Goal: Task Accomplishment & Management: Use online tool/utility

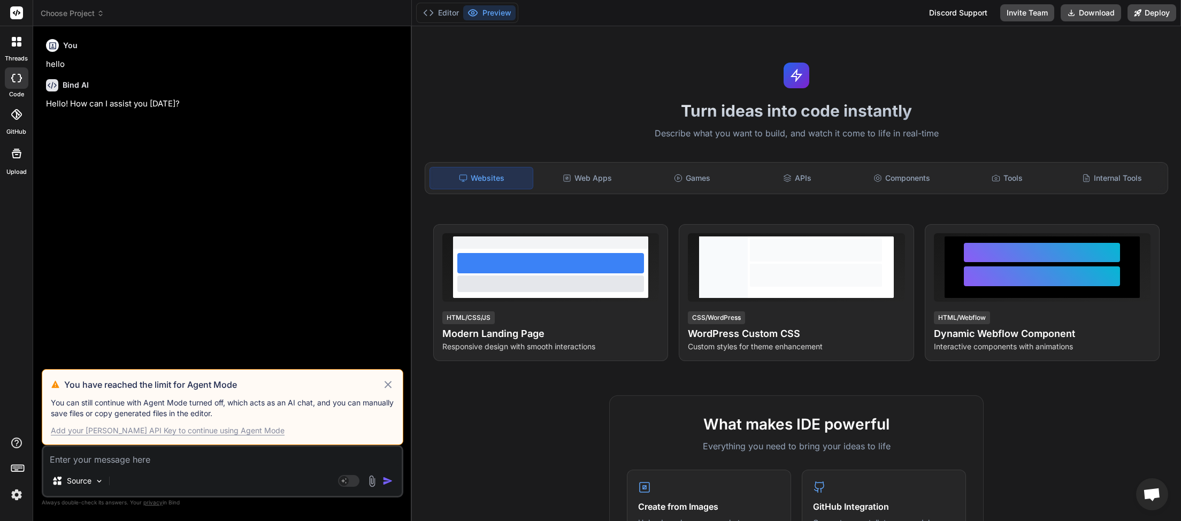
type textarea "x"
click at [387, 386] on icon at bounding box center [388, 384] width 12 height 13
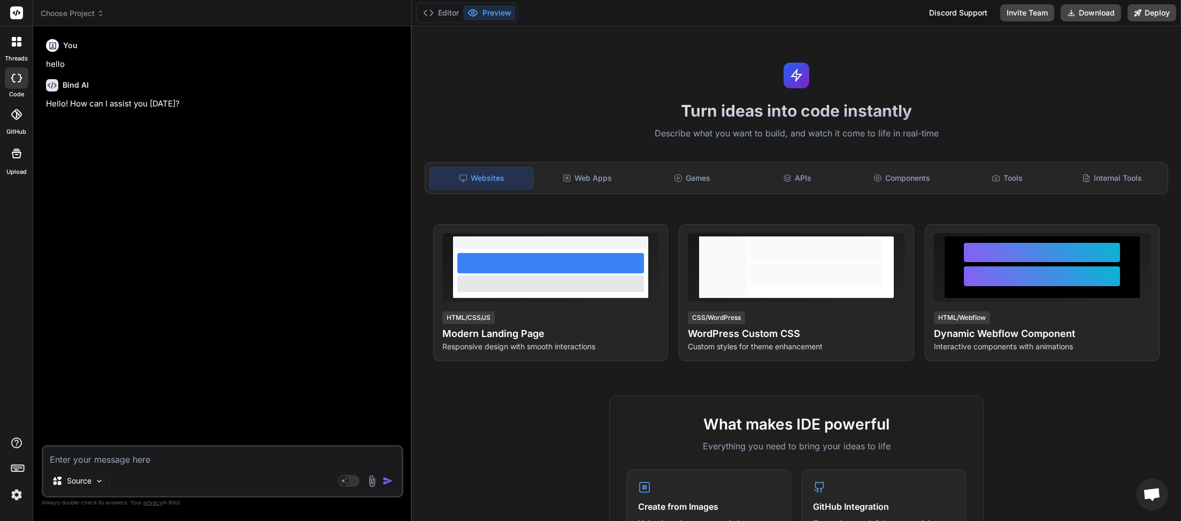
click at [97, 11] on span "Choose Project" at bounding box center [73, 13] width 64 height 11
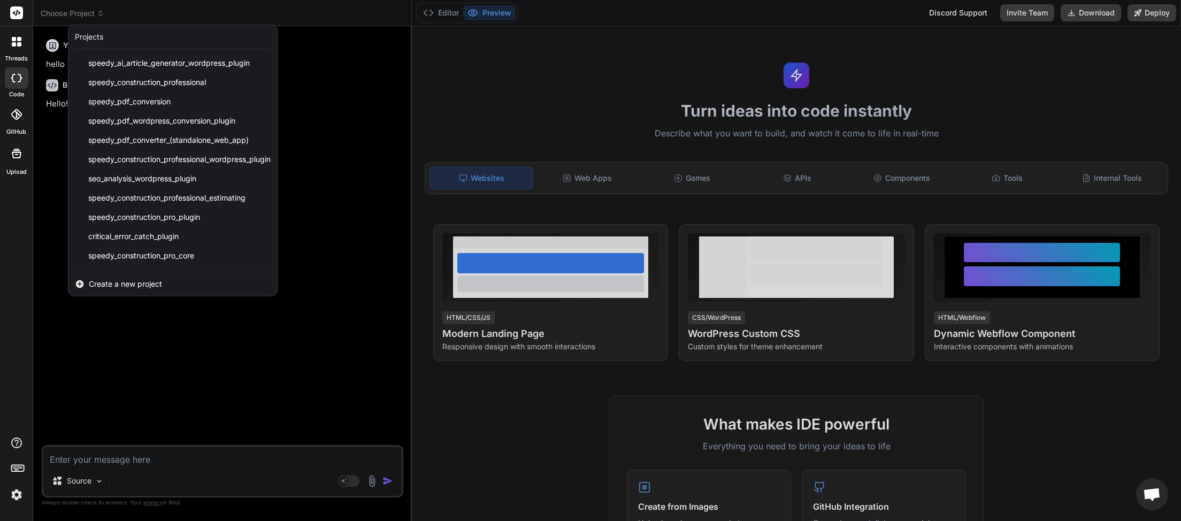
scroll to position [267, 0]
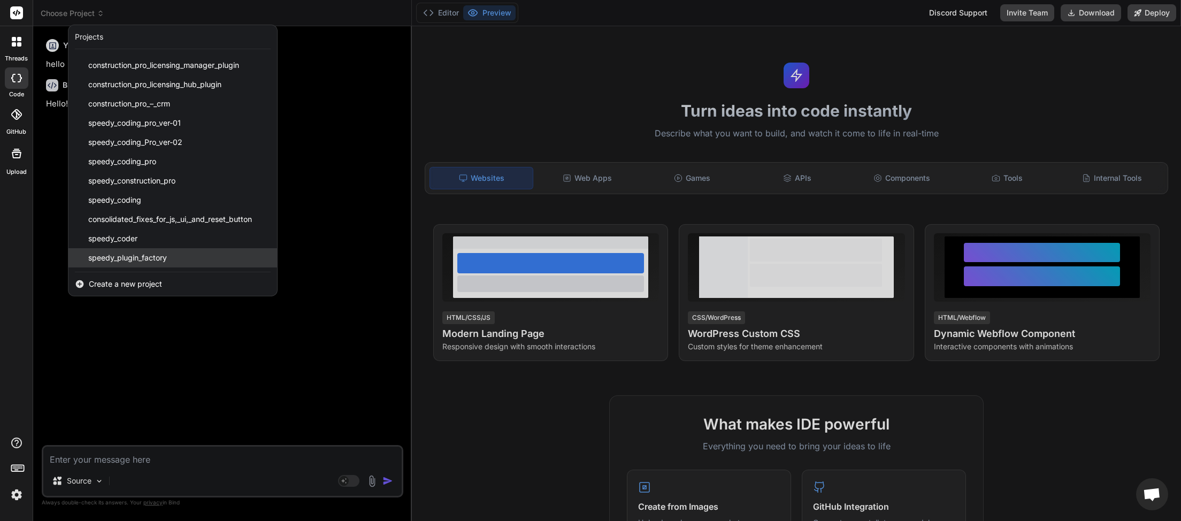
click at [158, 259] on span "speedy_plugin_factory" at bounding box center [127, 257] width 79 height 11
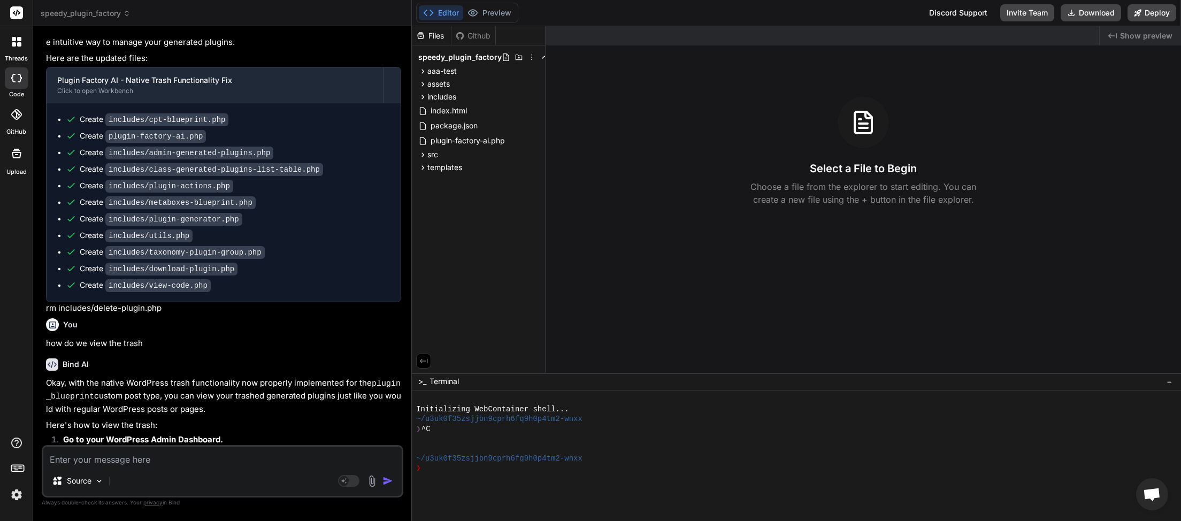
scroll to position [1523, 0]
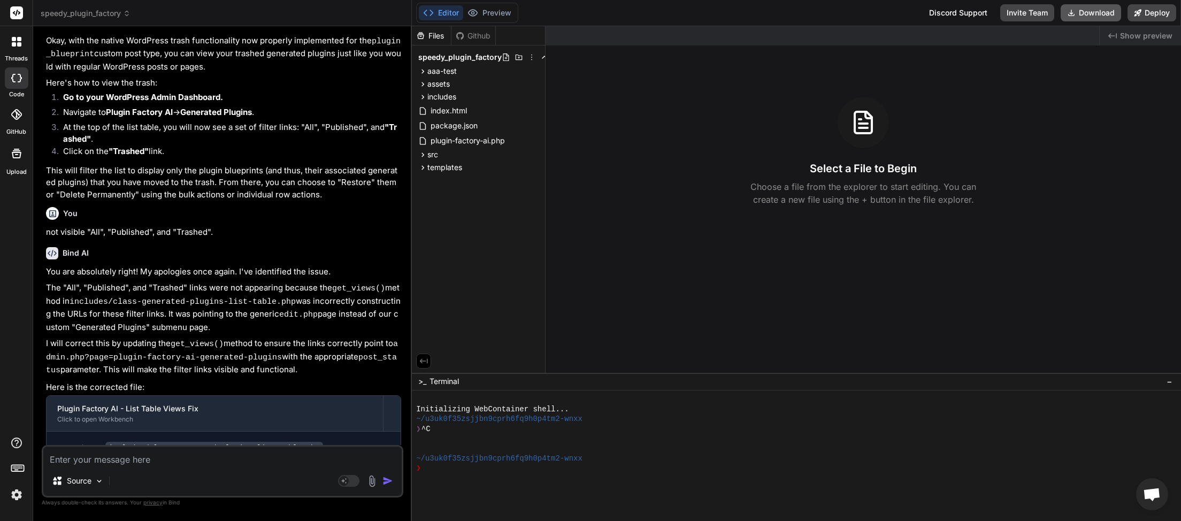
click at [1099, 12] on button "Download" at bounding box center [1091, 12] width 60 height 17
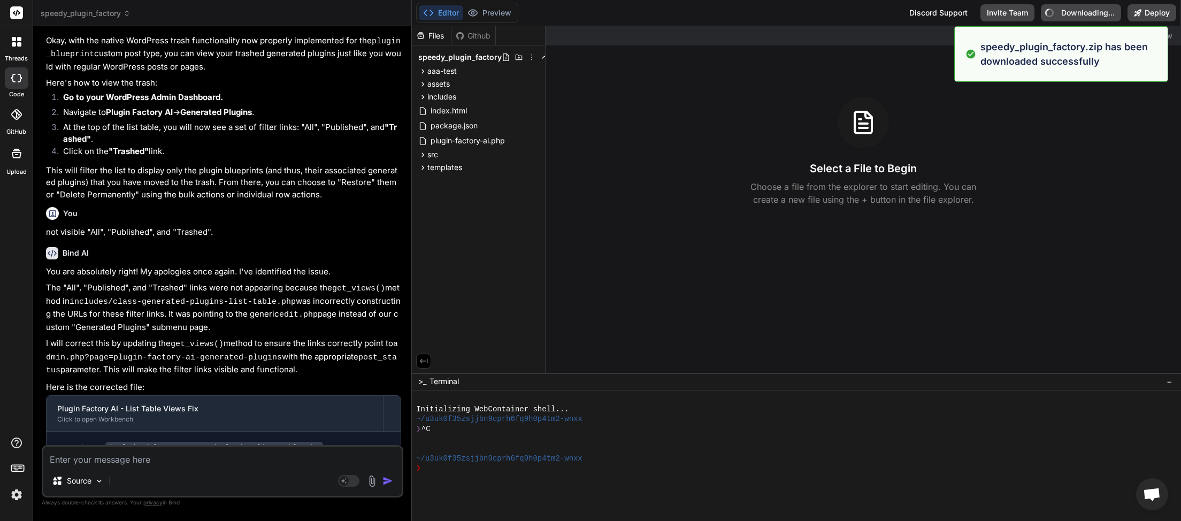
type textarea "x"
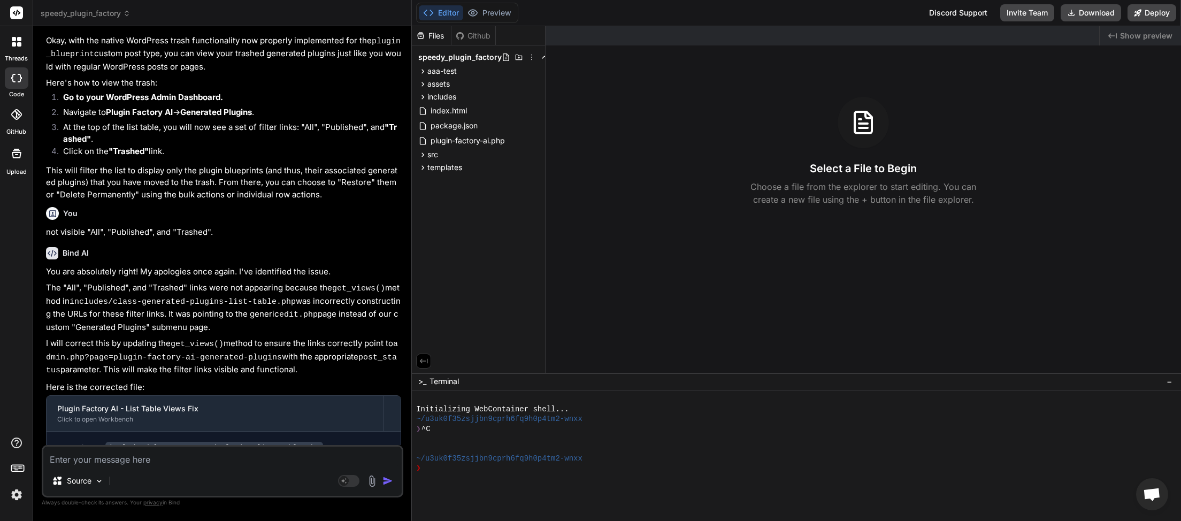
click at [139, 454] on textarea at bounding box center [222, 456] width 358 height 19
type textarea "I"
type textarea "x"
type textarea "I"
type textarea "x"
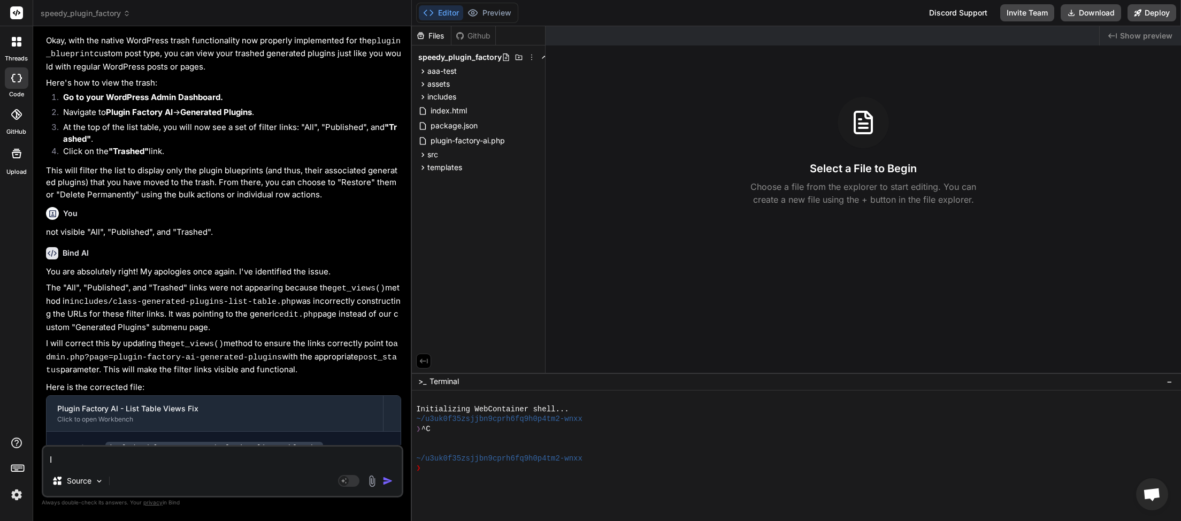
type textarea "I s"
type textarea "x"
type textarea "I st"
type textarea "x"
type textarea "I sti"
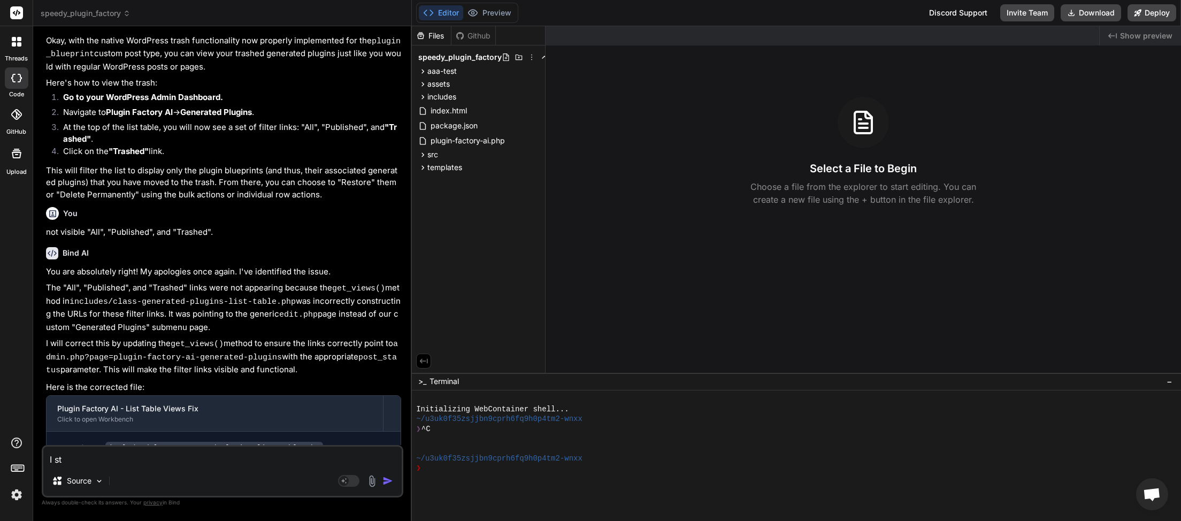
type textarea "x"
type textarea "I stil"
type textarea "x"
type textarea "I still"
type textarea "x"
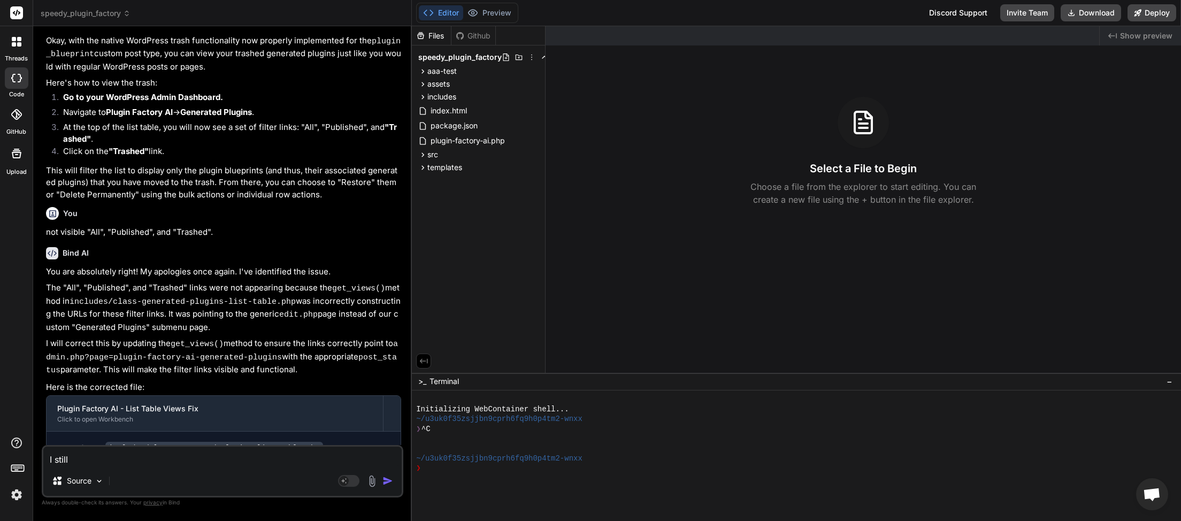
type textarea "I still"
type textarea "x"
type textarea "I still d"
type textarea "x"
type textarea "I still do"
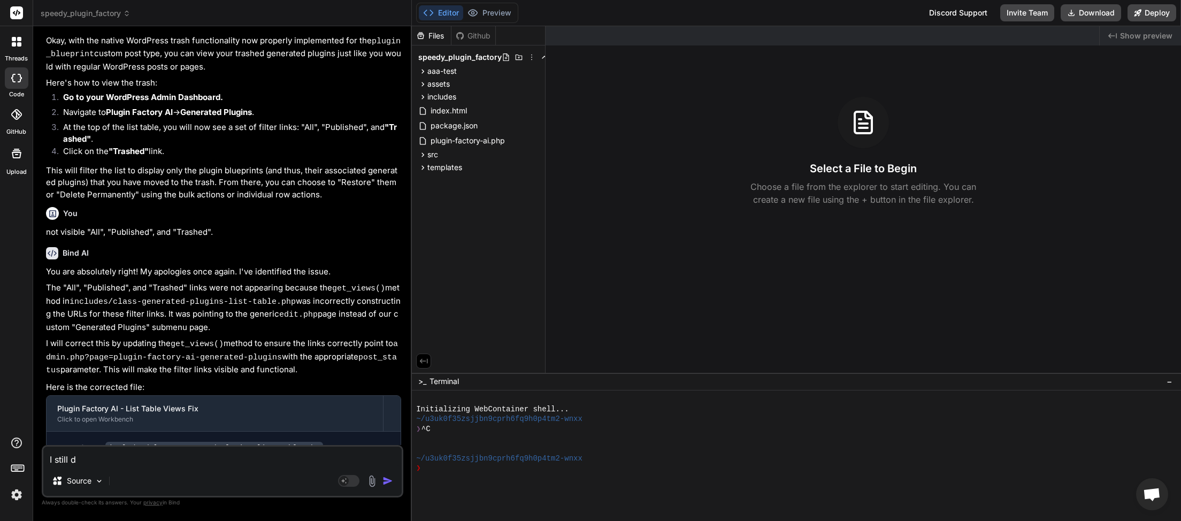
type textarea "x"
type textarea "I still don"
type textarea "x"
type textarea "I still dont"
type textarea "x"
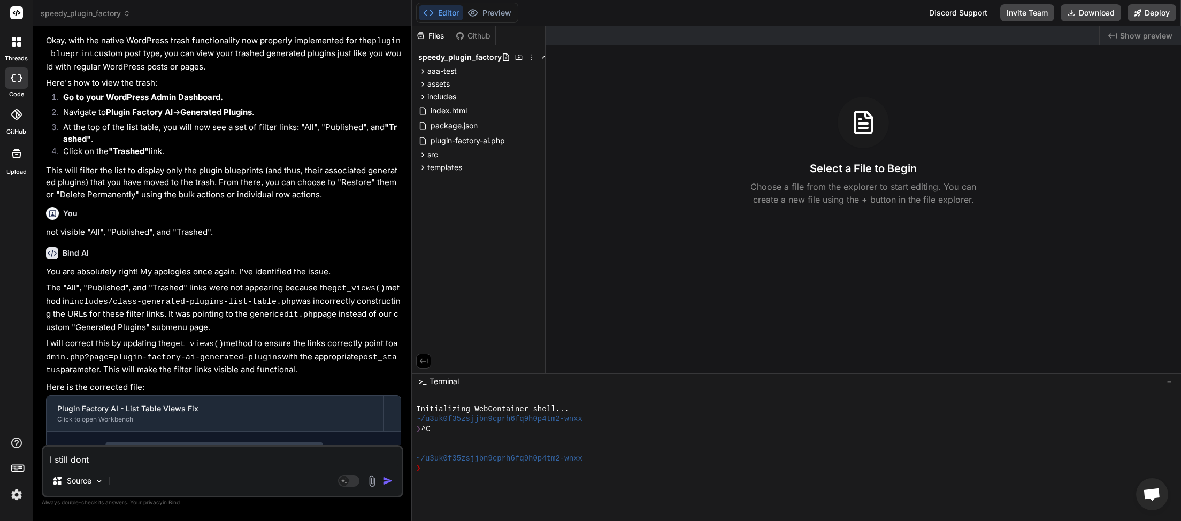
type textarea "I still dont"
type textarea "x"
type textarea "I still dont s"
type textarea "x"
type textarea "I still dont se"
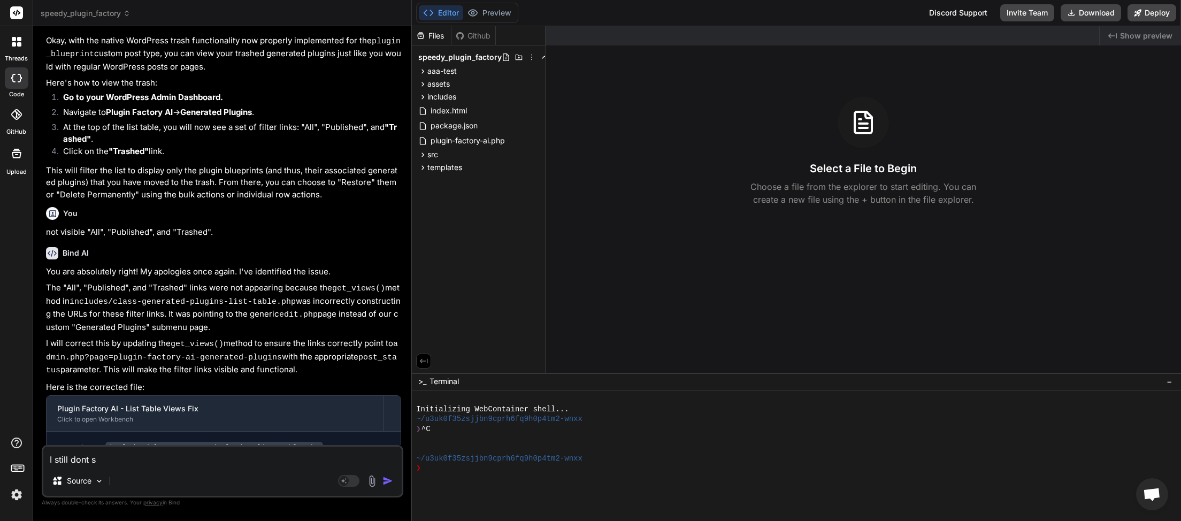
type textarea "x"
type textarea "I still dont see"
type textarea "x"
type textarea "I still dont see"
type textarea "x"
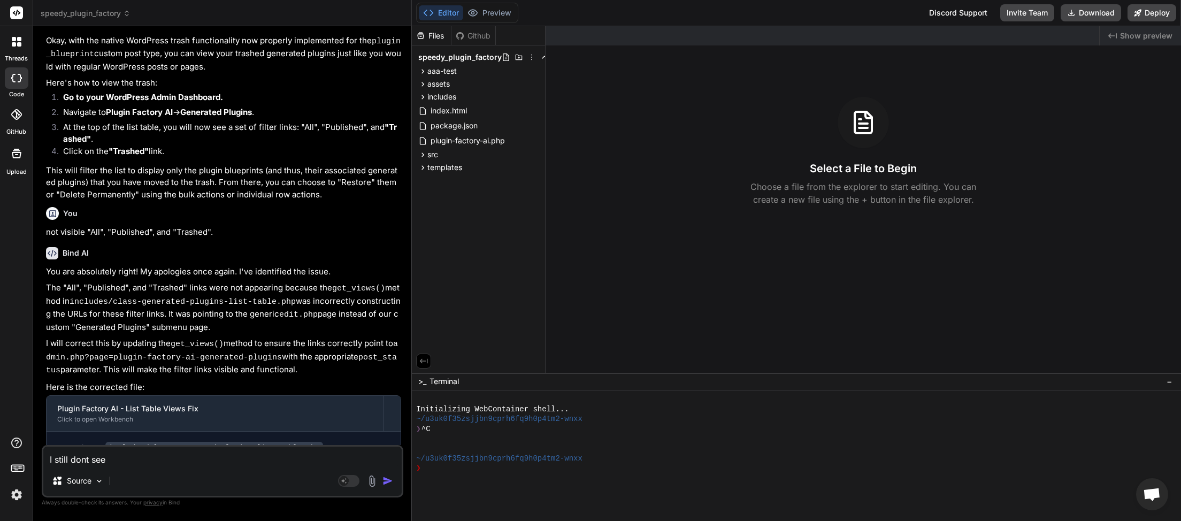
type textarea "I still dont see a"
type textarea "x"
type textarea "I still dont see a"
type textarea "x"
type textarea "I still dont see a w"
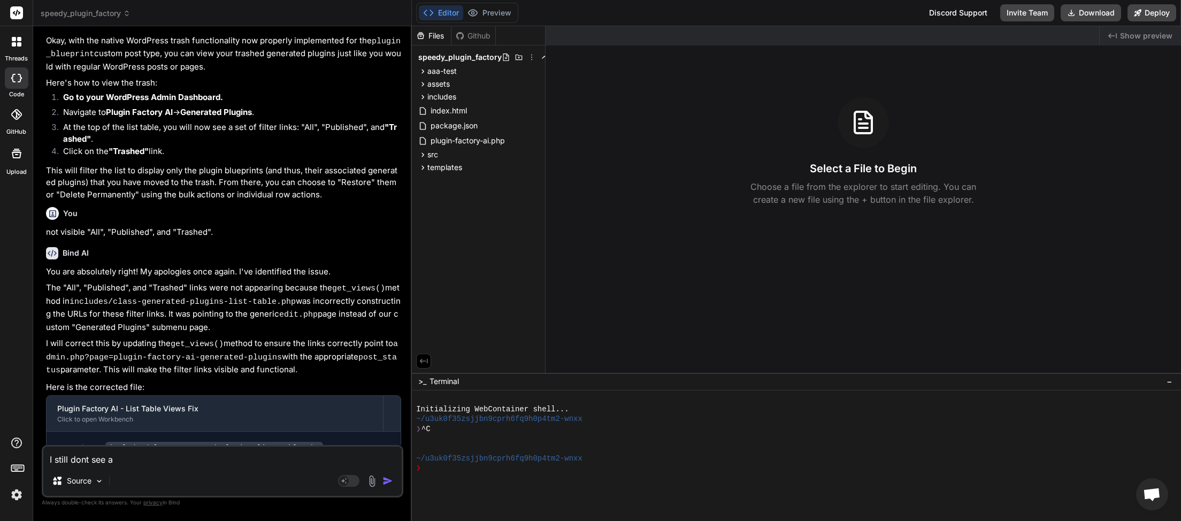
type textarea "x"
type textarea "I still dont see a wa"
type textarea "x"
type textarea "I still dont see a way"
type textarea "x"
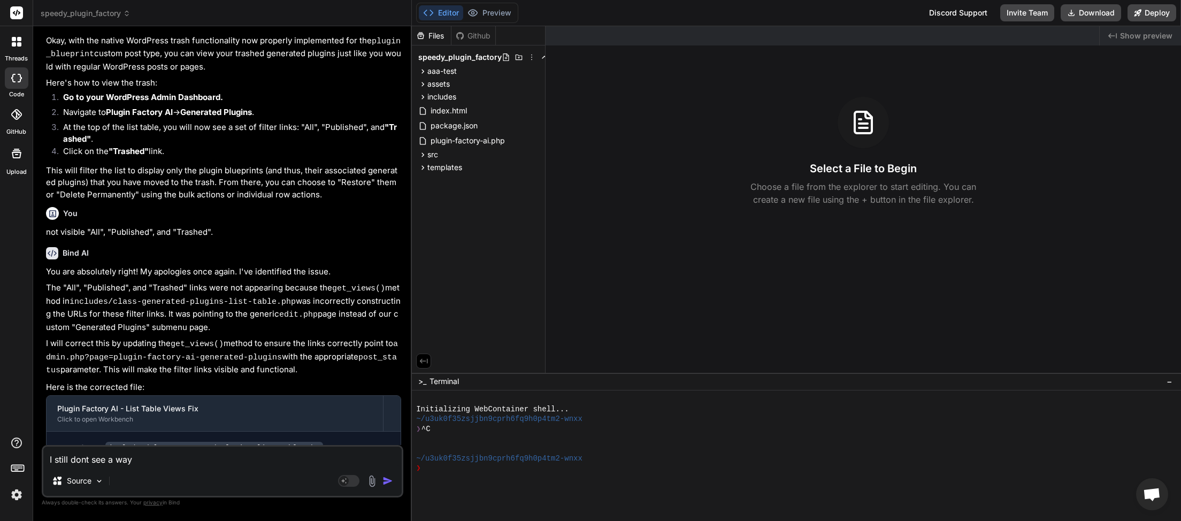
type textarea "I still dont see a way"
type textarea "x"
type textarea "I still dont see a way t"
type textarea "x"
type textarea "I still dont see a way to"
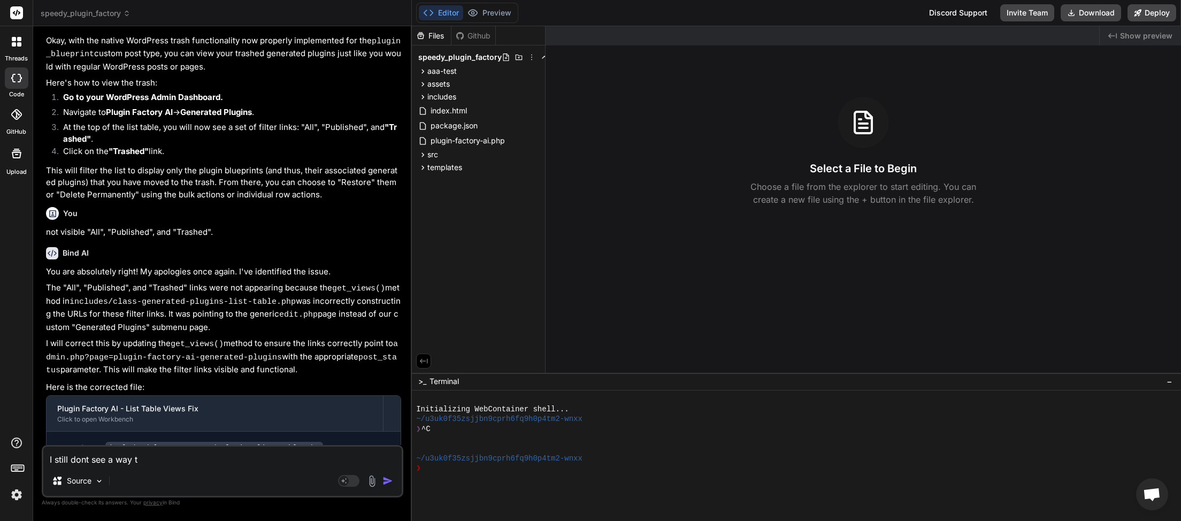
type textarea "x"
type textarea "I still dont see a way to"
type textarea "x"
type textarea "I still dont see a way to v"
type textarea "x"
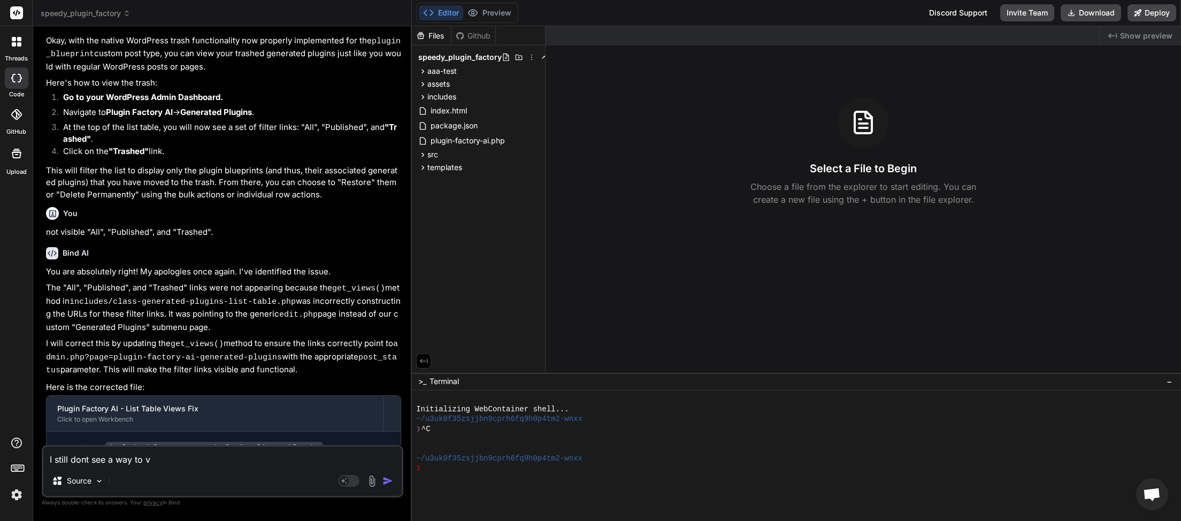
type textarea "I still dont see a way to vi"
type textarea "x"
type textarea "I still dont see a way to vie"
type textarea "x"
type textarea "I still dont see a way to view"
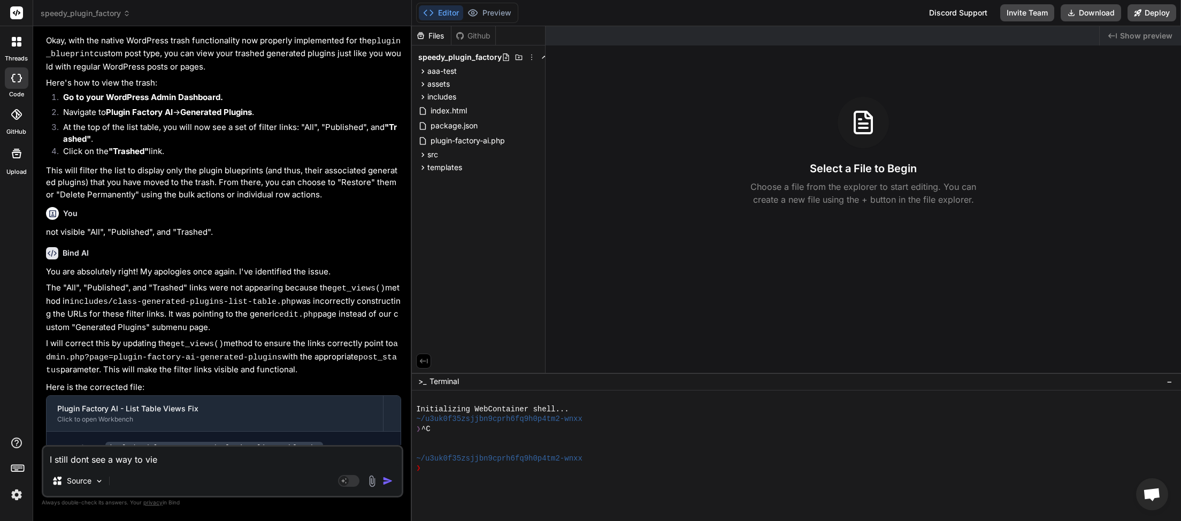
type textarea "x"
type textarea "I still dont see a way to view"
type textarea "x"
type textarea "I still dont see a way to view t"
type textarea "x"
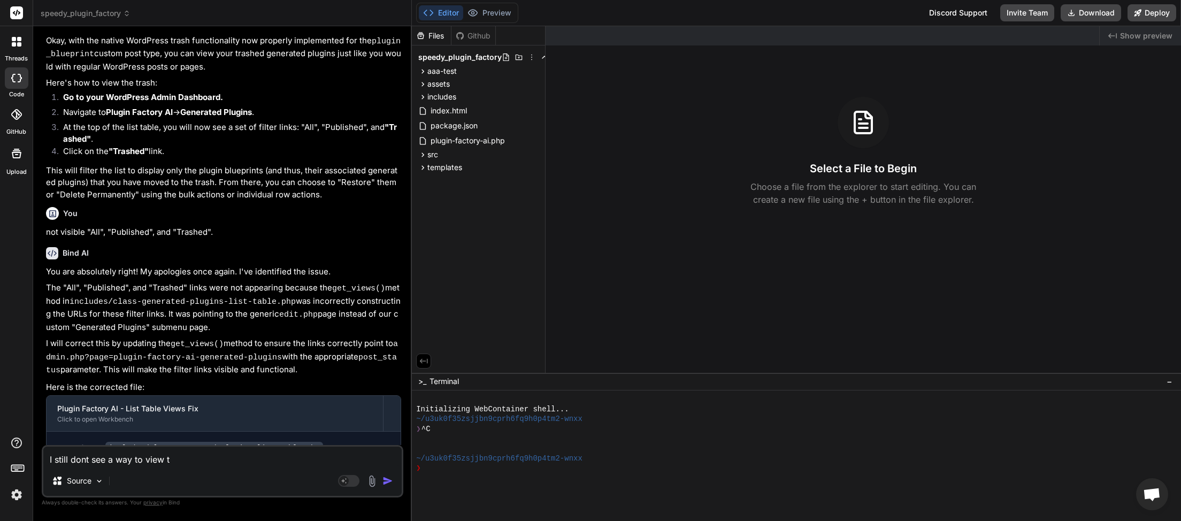
type textarea "I still dont see a way to view th"
type textarea "x"
type textarea "I still dont see a way to view the"
type textarea "x"
type textarea "I still dont see a way to view the"
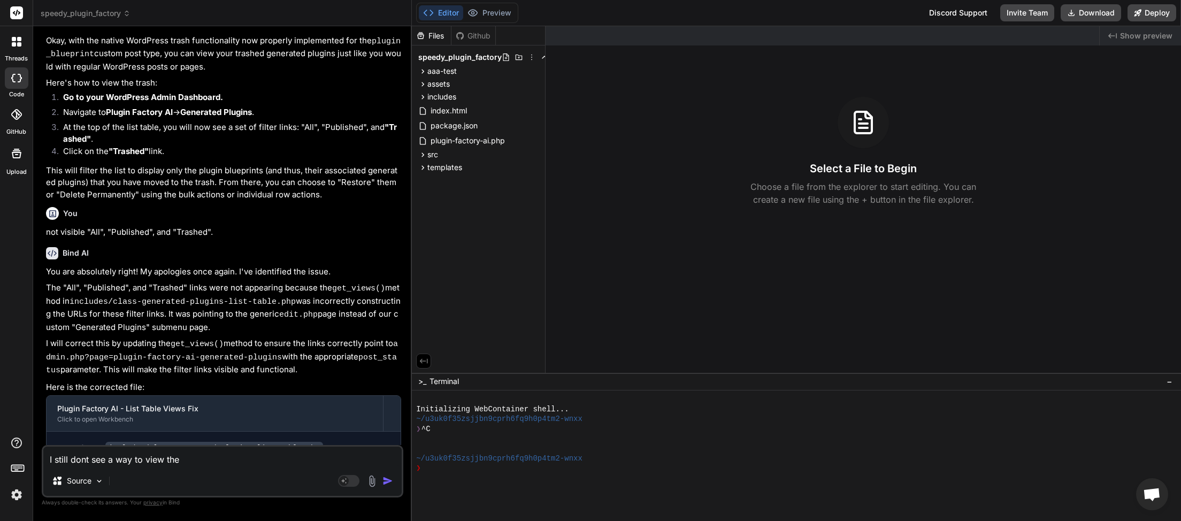
type textarea "x"
type textarea "I still dont see a way to view the t"
type textarea "x"
type textarea "I still dont see a way to view the tr"
type textarea "x"
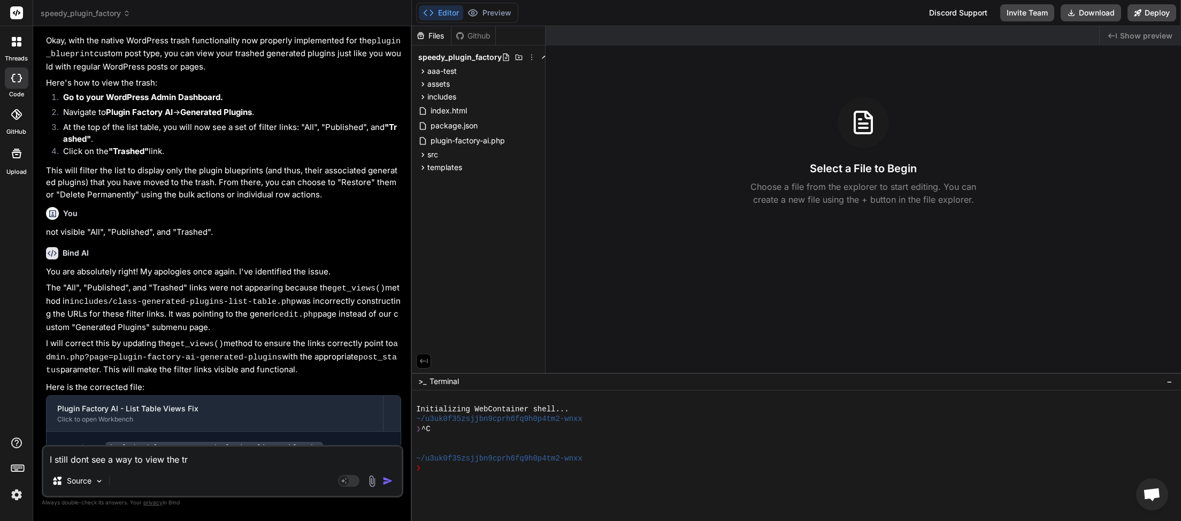
type textarea "I still dont see a way to view the tra"
type textarea "x"
type textarea "I still dont see a way to view the tras"
type textarea "x"
type textarea "I still dont see a way to view the trash"
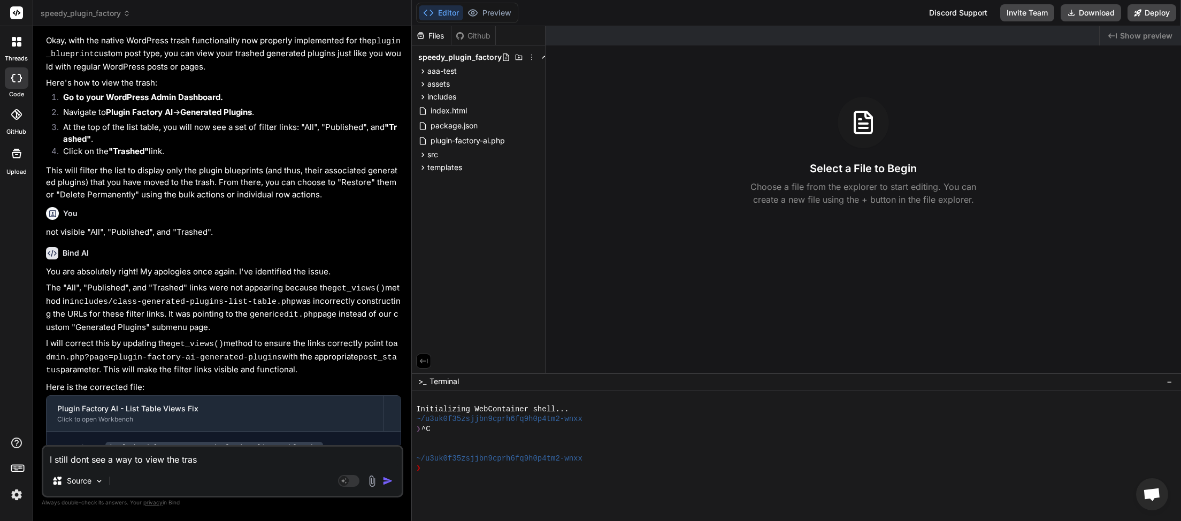
type textarea "x"
type textarea "I still dont see a way to view the trashe"
type textarea "x"
type textarea "I still dont see a way to view the trashed"
type textarea "x"
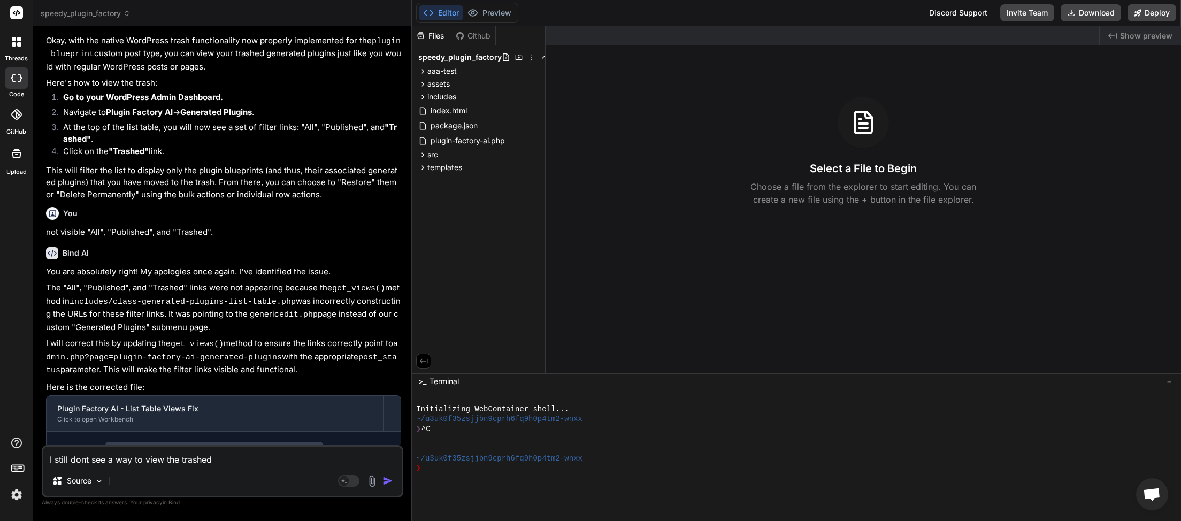
type textarea "I still dont see a way to view the trashed"
type textarea "x"
type textarea "I still dont see a way to view the trashed g"
type textarea "x"
type textarea "I still dont see a way to view the trashed ge"
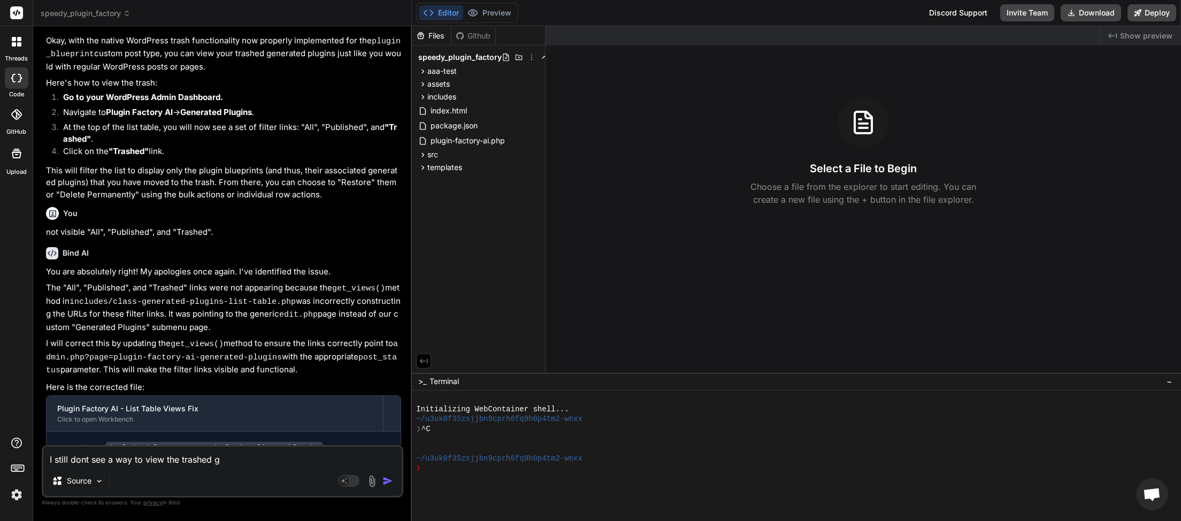
type textarea "x"
type textarea "I still dont see a way to view the trashed gen"
type textarea "x"
type textarea "I still dont see a way to view the trashed gene"
type textarea "x"
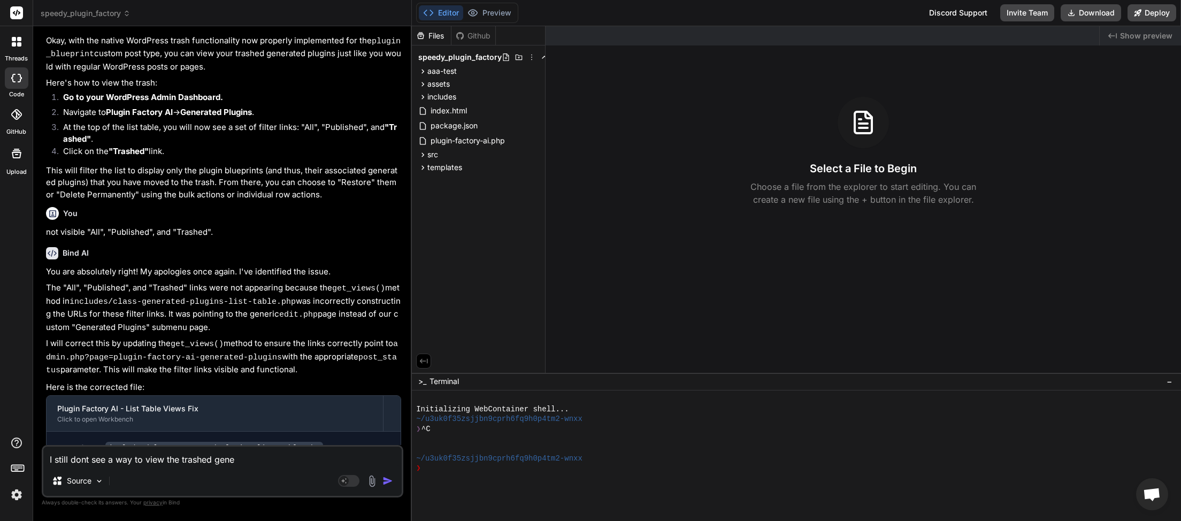
type textarea "I still dont see a way to view the trashed gener"
type textarea "x"
type textarea "I still dont see a way to view the trashed genera"
type textarea "x"
type textarea "I still dont see a way to view the trashed generat"
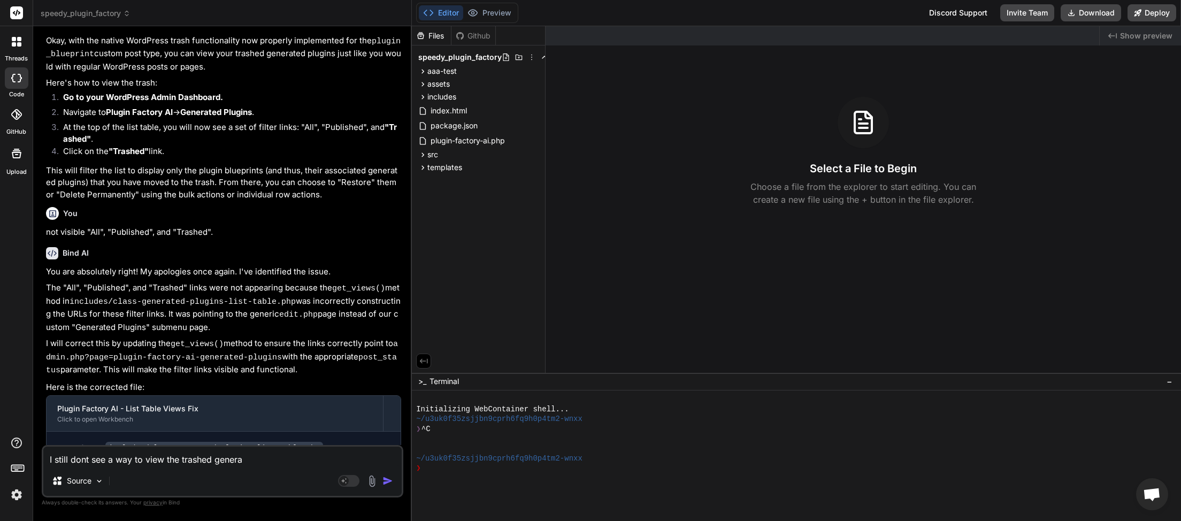
type textarea "x"
type textarea "I still dont see a way to view the trashed generate"
type textarea "x"
type textarea "I still dont see a way to view the trashed generated"
type textarea "x"
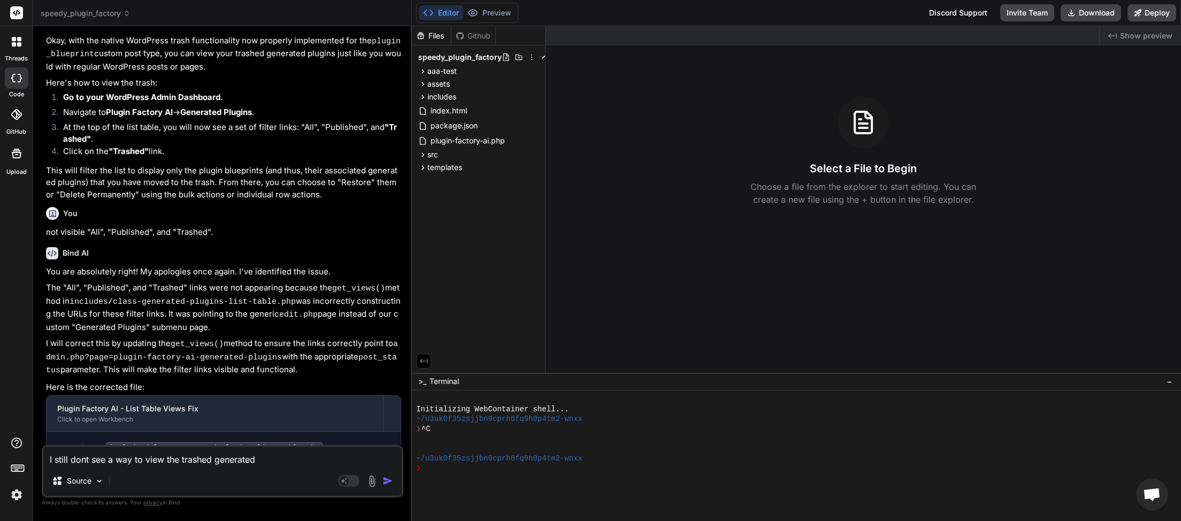
type textarea "I still dont see a way to view the trashed generated"
type textarea "x"
type textarea "I still dont see a way to view the trashed generated p"
type textarea "x"
type textarea "I still dont see a way to view the trashed generated pl"
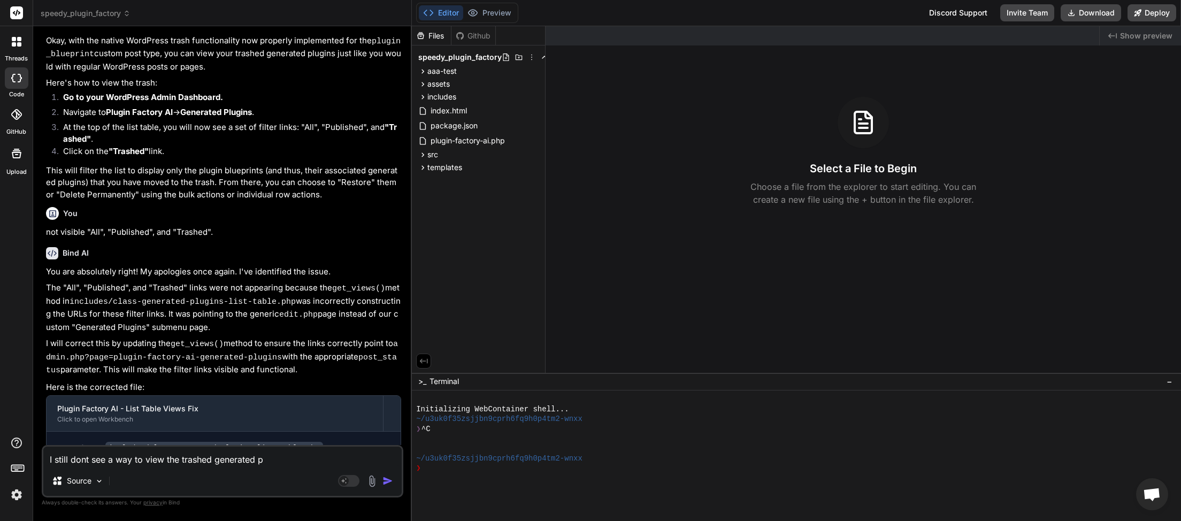
type textarea "x"
type textarea "I still dont see a way to view the trashed generated plu"
type textarea "x"
type textarea "I still dont see a way to view the trashed generated plug"
type textarea "x"
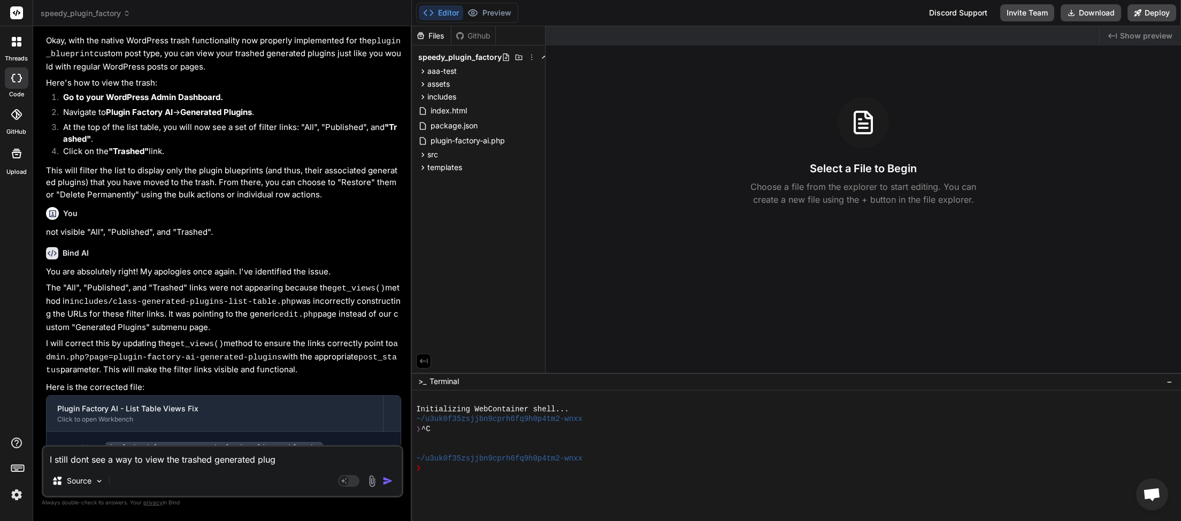
type textarea "I still dont see a way to view the trashed generated plugi"
type textarea "x"
type textarea "I still dont see a way to view the trashed generated plugin"
type textarea "x"
type textarea "I still dont see a way to view the trashed generated plugins"
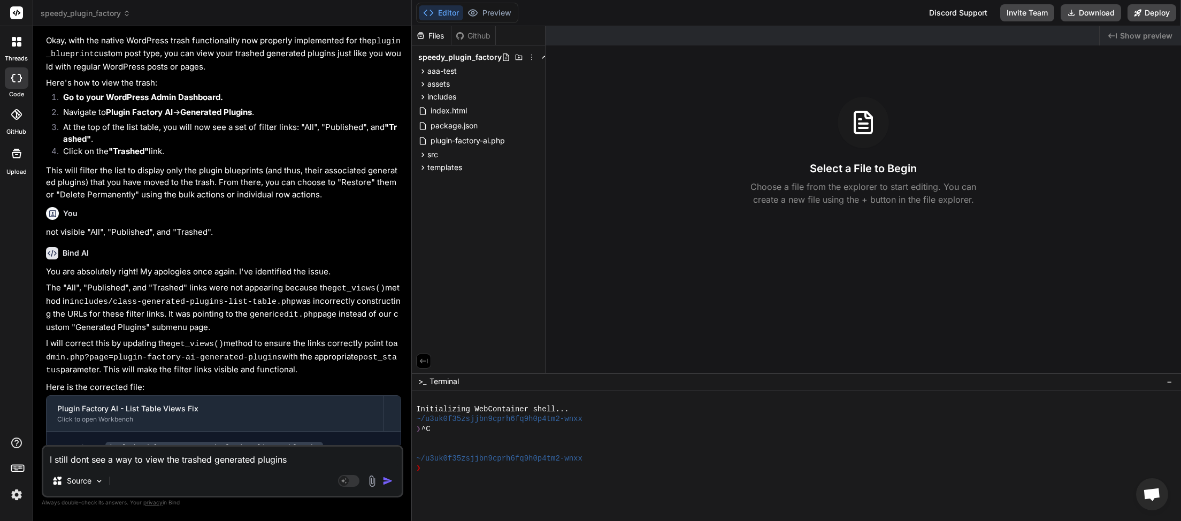
type textarea "x"
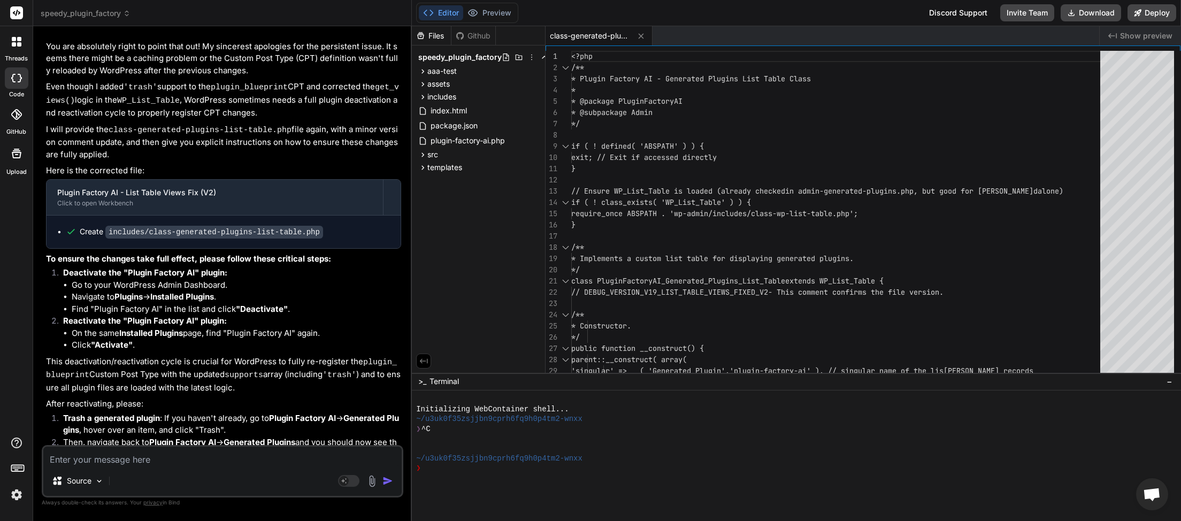
scroll to position [2032, 0]
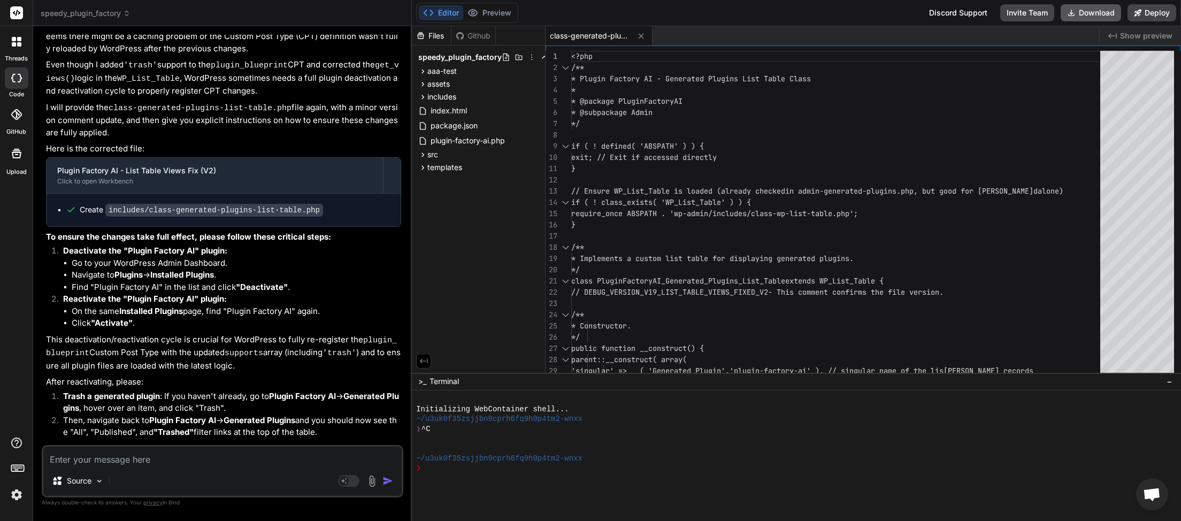
click at [1081, 13] on button "Download" at bounding box center [1091, 12] width 60 height 17
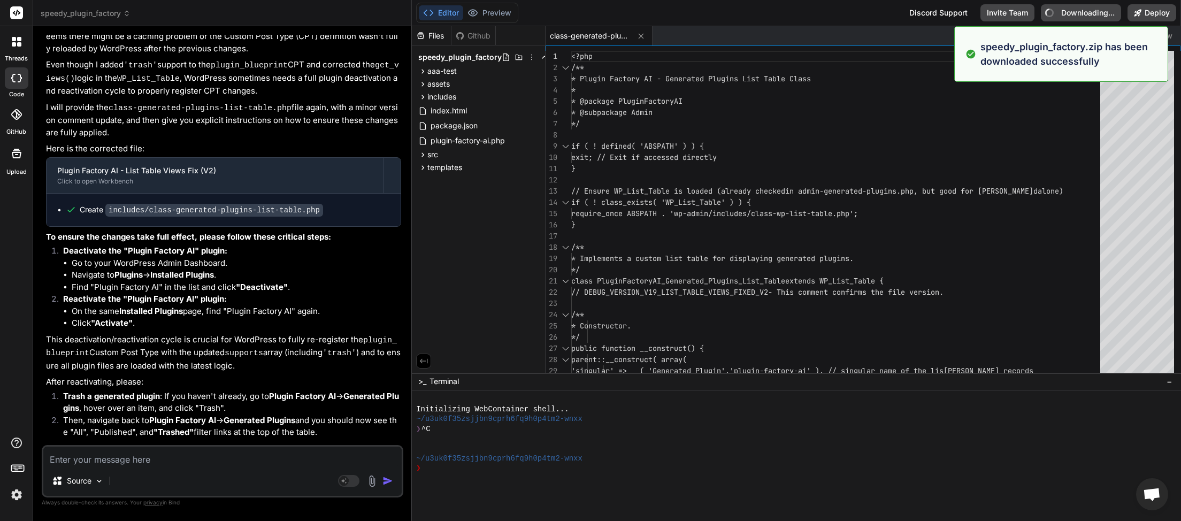
type textarea "x"
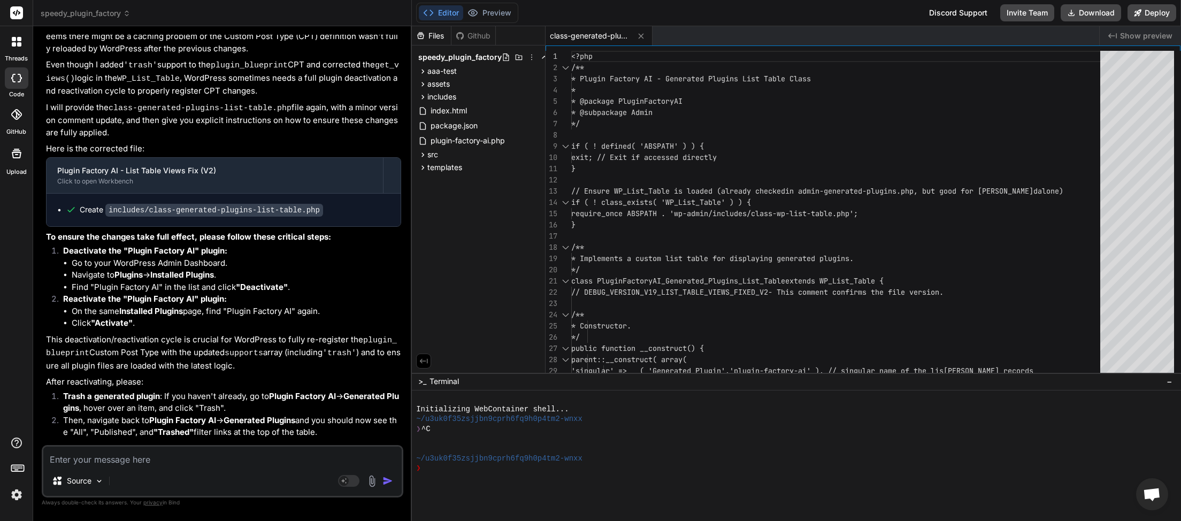
click at [125, 459] on textarea at bounding box center [222, 456] width 358 height 19
type textarea "c"
type textarea "x"
type textarea "ct"
type textarea "x"
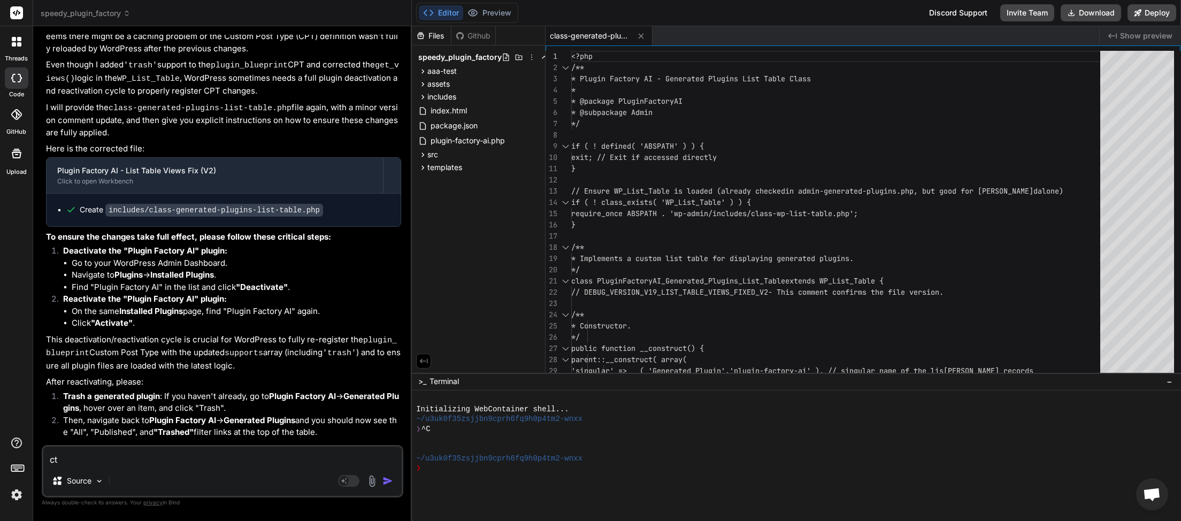
type textarea "ctr"
type textarea "x"
type textarea "ctrl"
type textarea "x"
type textarea "ctrl"
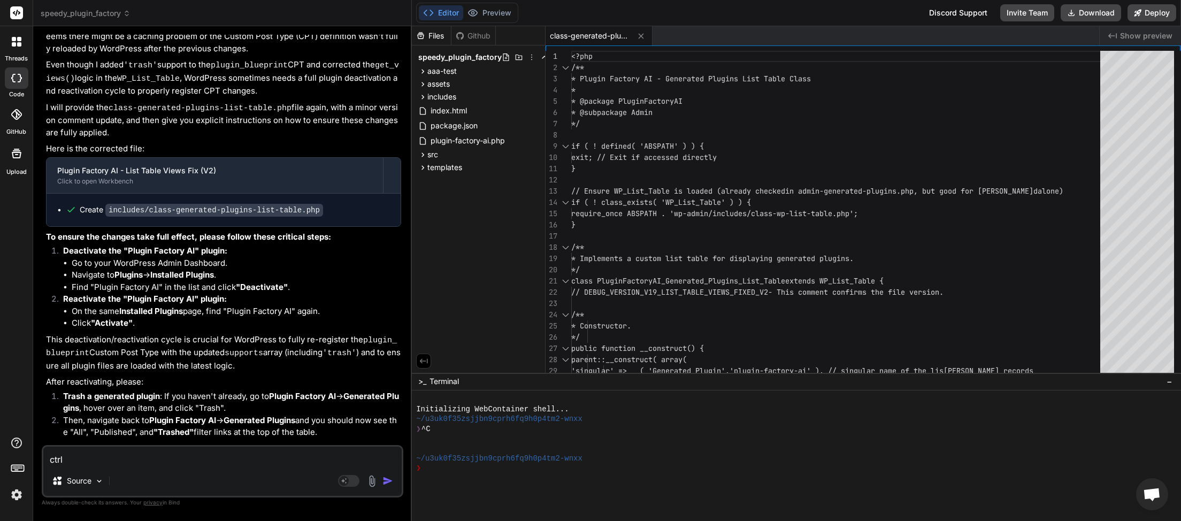
type textarea "x"
type textarea "ctrl s"
type textarea "x"
type textarea "ctrl sh"
type textarea "x"
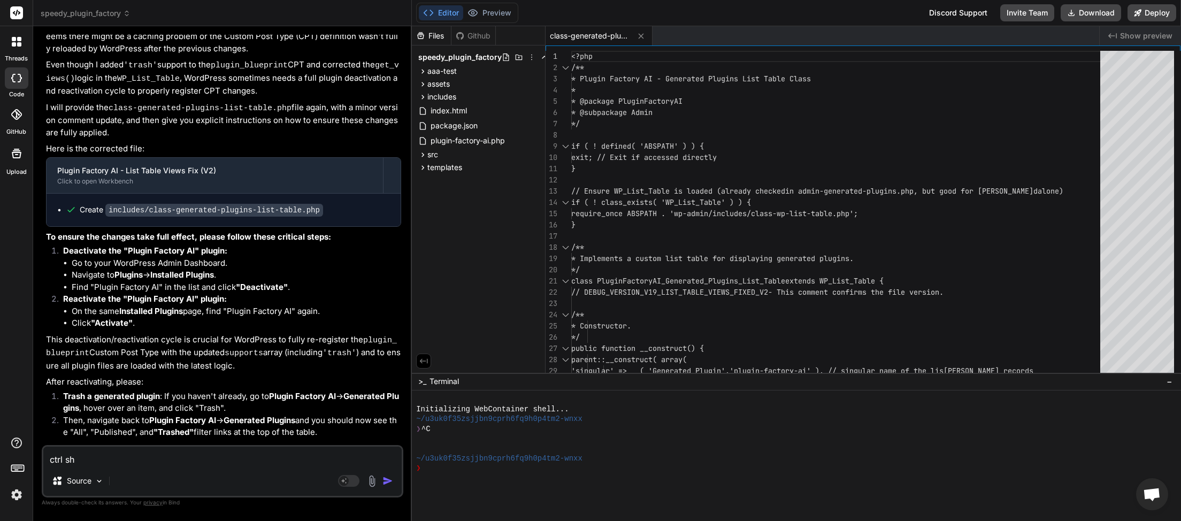
type textarea "ctrl shi"
type textarea "x"
type textarea "ctrl shif"
type textarea "x"
type textarea "ctrl shift"
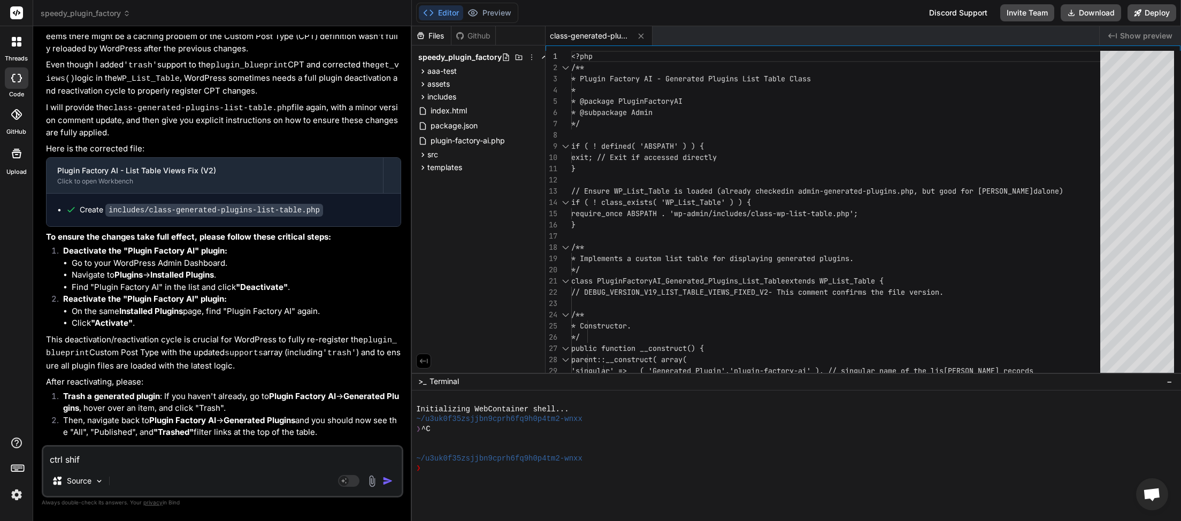
type textarea "x"
type textarea "ctrl shift"
type textarea "x"
type textarea "ctrl shift R"
type textarea "x"
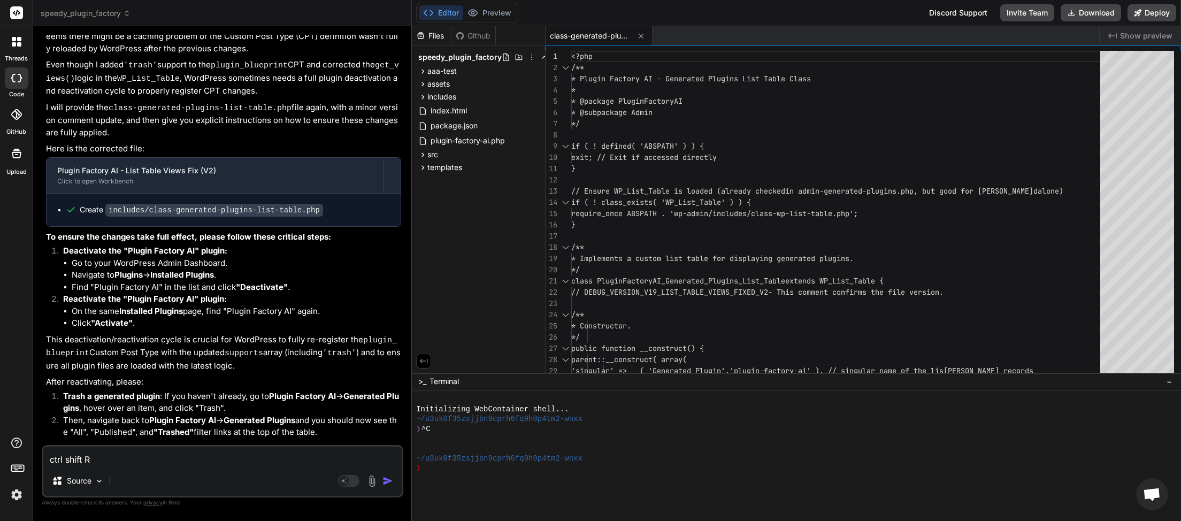
type textarea "ctrl shift R"
type textarea "x"
type textarea "ctrl shift R a"
type textarea "x"
type textarea "ctrl shift R an"
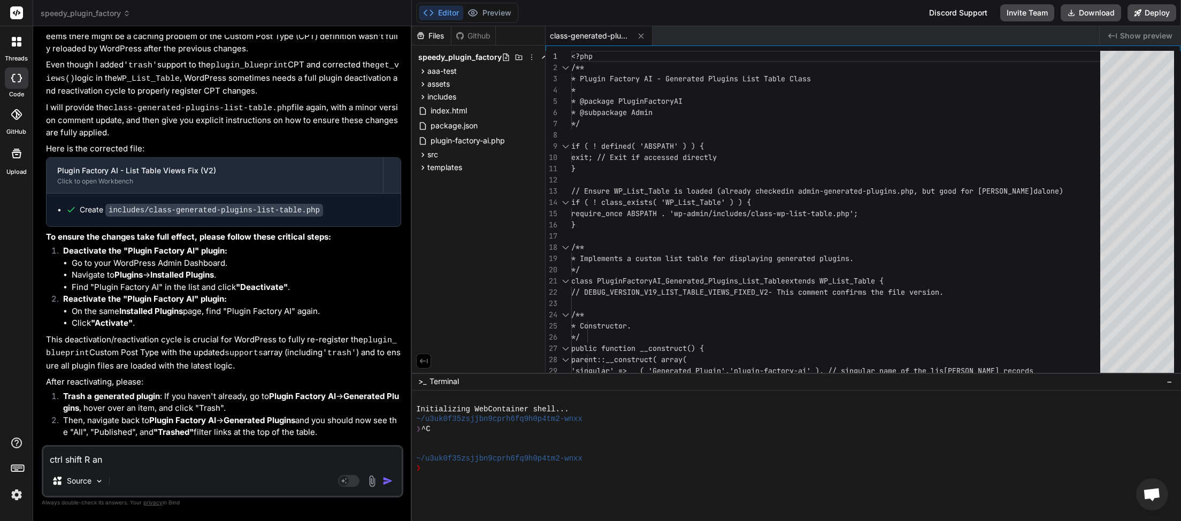
type textarea "x"
type textarea "ctrl shift R and"
type textarea "x"
type textarea "ctrl shift R and"
type textarea "x"
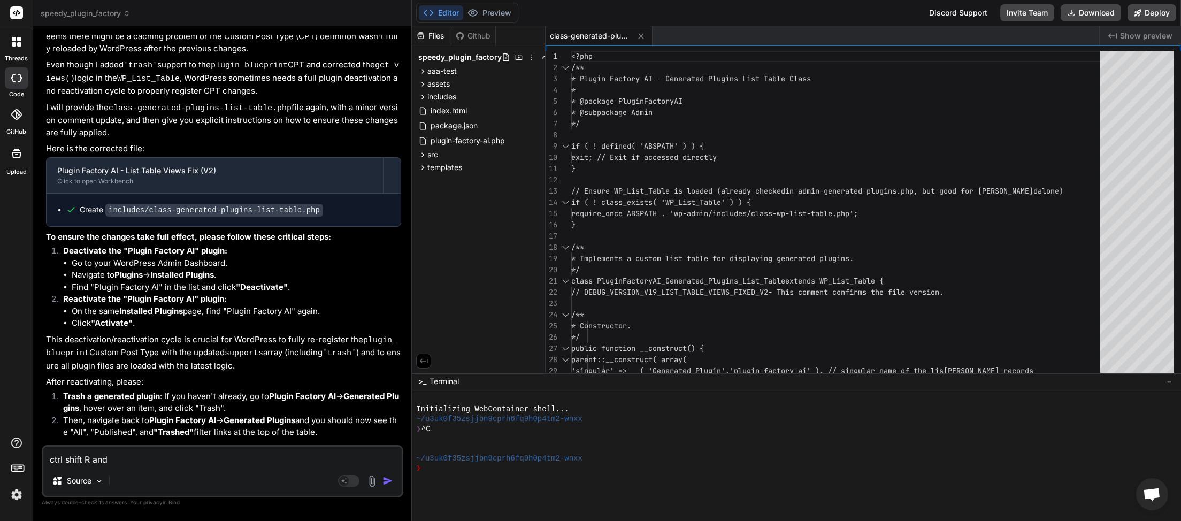
type textarea "ctrl shift R and s"
type textarea "x"
type textarea "ctrl shift R and st"
type textarea "x"
type textarea "ctrl shift R and sti"
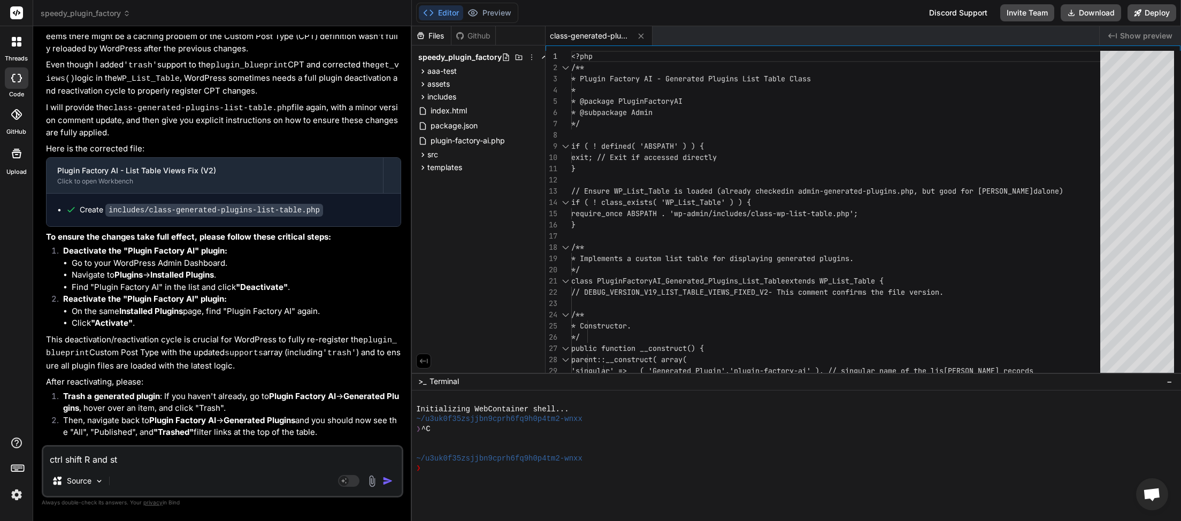
type textarea "x"
type textarea "ctrl shift R and stil"
type textarea "x"
type textarea "ctrl shift R and still"
type textarea "x"
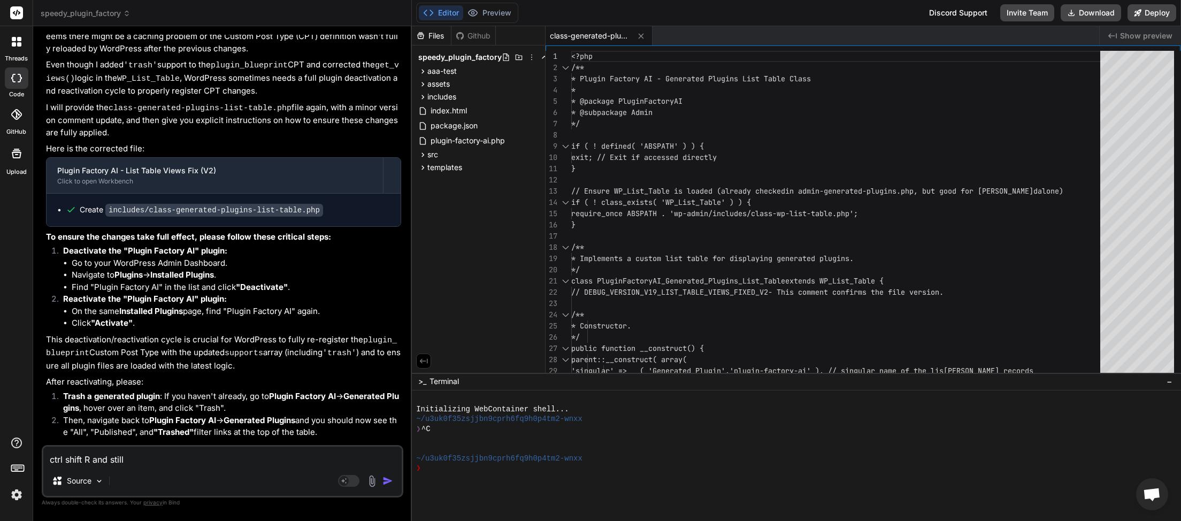
type textarea "ctrl shift R and still"
type textarea "x"
type textarea "ctrl shift R and still d"
type textarea "x"
type textarea "ctrl shift R and still do"
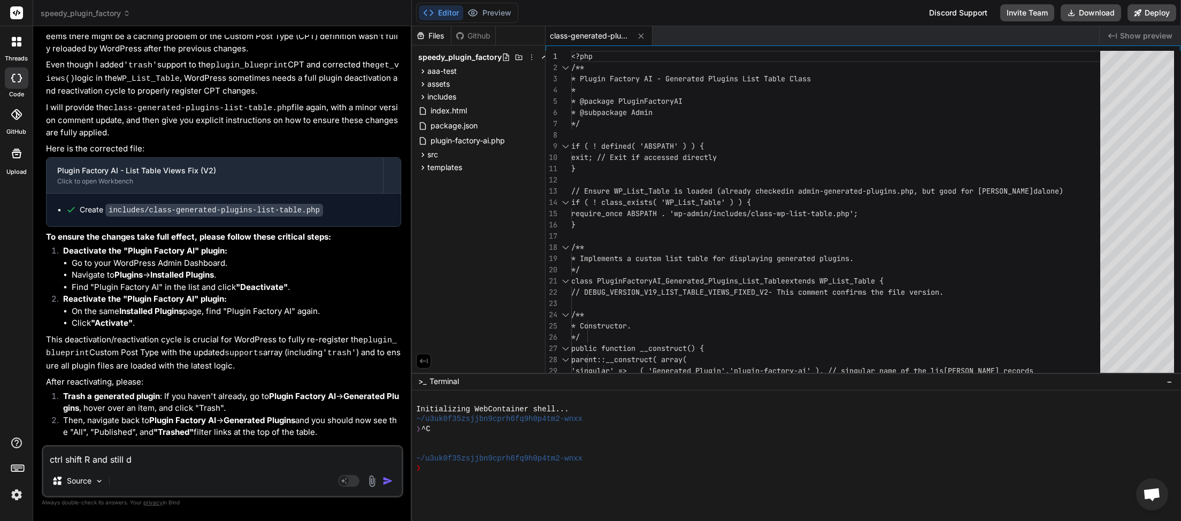
type textarea "x"
type textarea "ctrl shift R and still don"
type textarea "x"
type textarea "ctrl shift R and still dont"
type textarea "x"
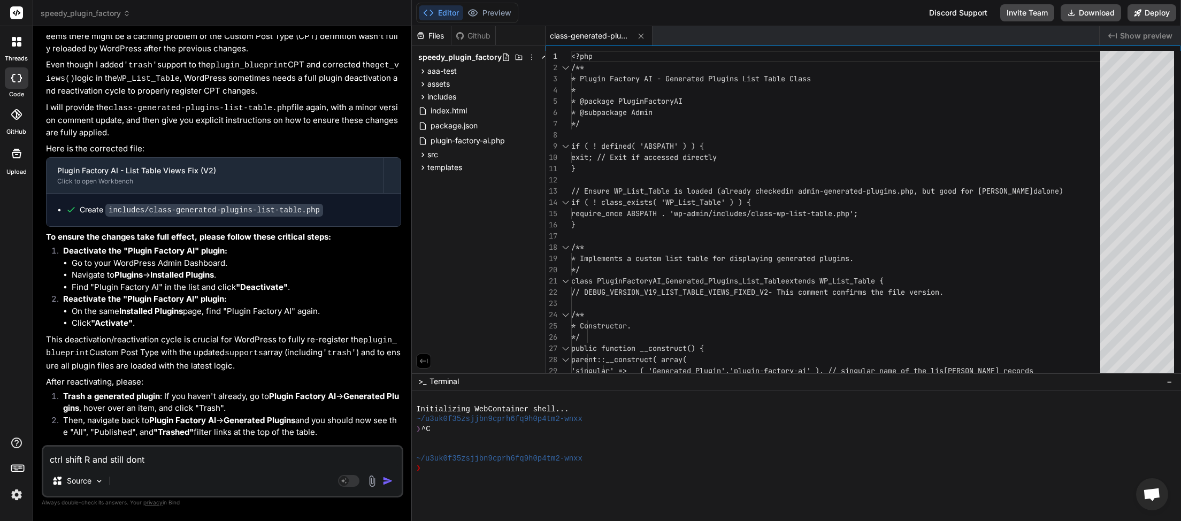
type textarea "ctrl shift R and still dont"
type textarea "x"
type textarea "ctrl shift R and still dont s"
type textarea "x"
type textarea "ctrl shift R and still dont se"
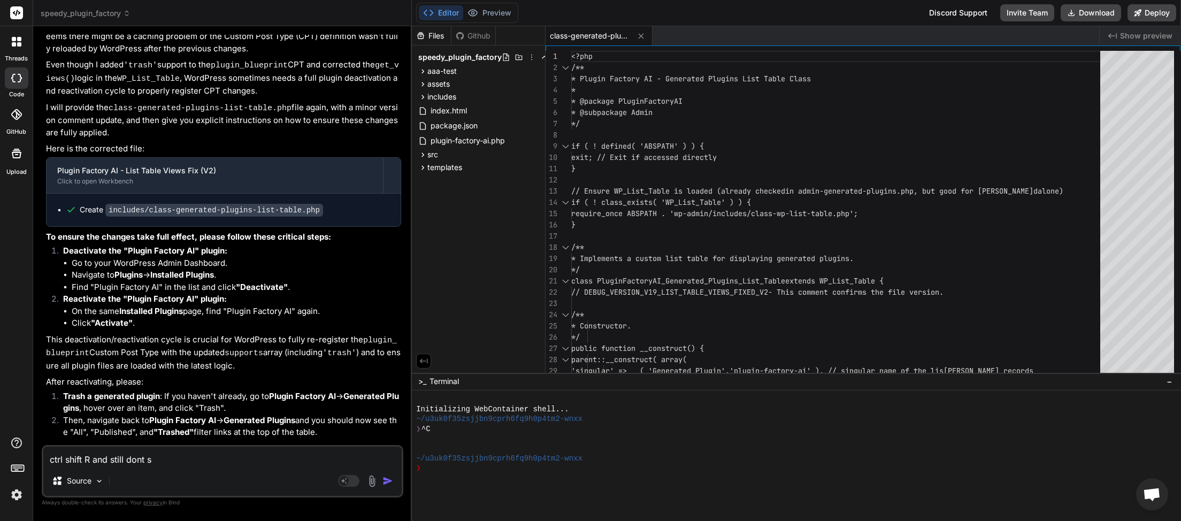
type textarea "x"
type textarea "ctrl shift R and still dont see"
type textarea "x"
type textarea "ctrl shift R and still dont see"
type textarea "x"
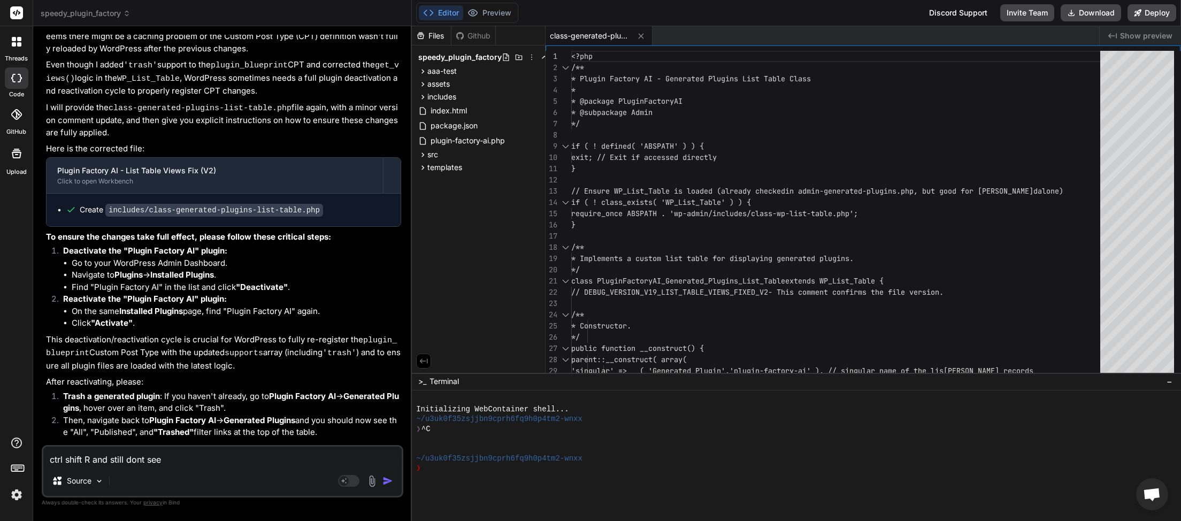
type textarea "ctrl shift R and still dont see t"
type textarea "x"
type textarea "ctrl shift R and still dont see th"
type textarea "x"
type textarea "ctrl shift R and still dont see tho"
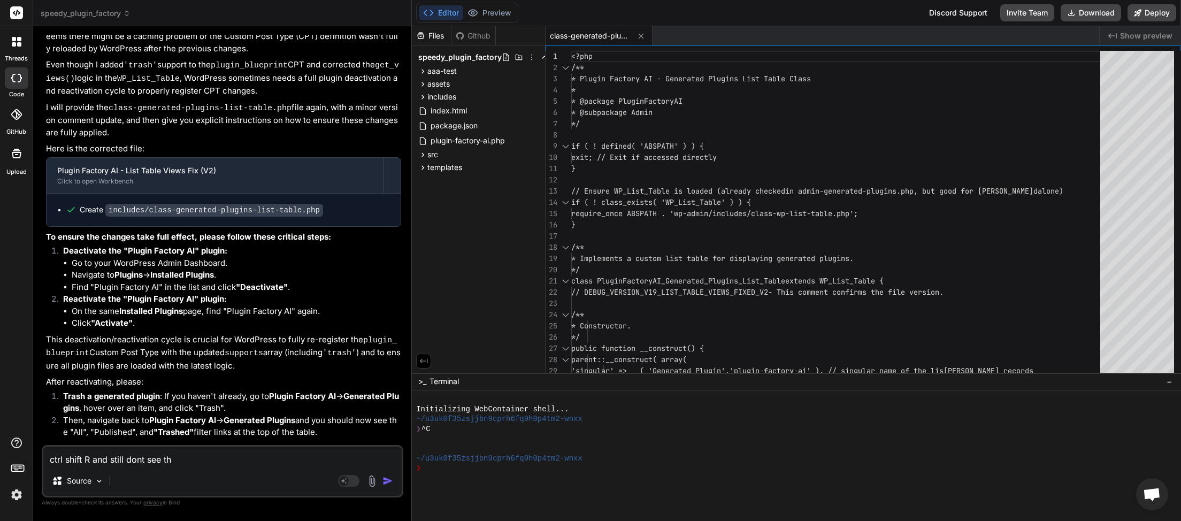
type textarea "x"
type textarea "ctrl shift R and still dont see thos"
type textarea "x"
type textarea "ctrl shift R and still dont see those"
type textarea "x"
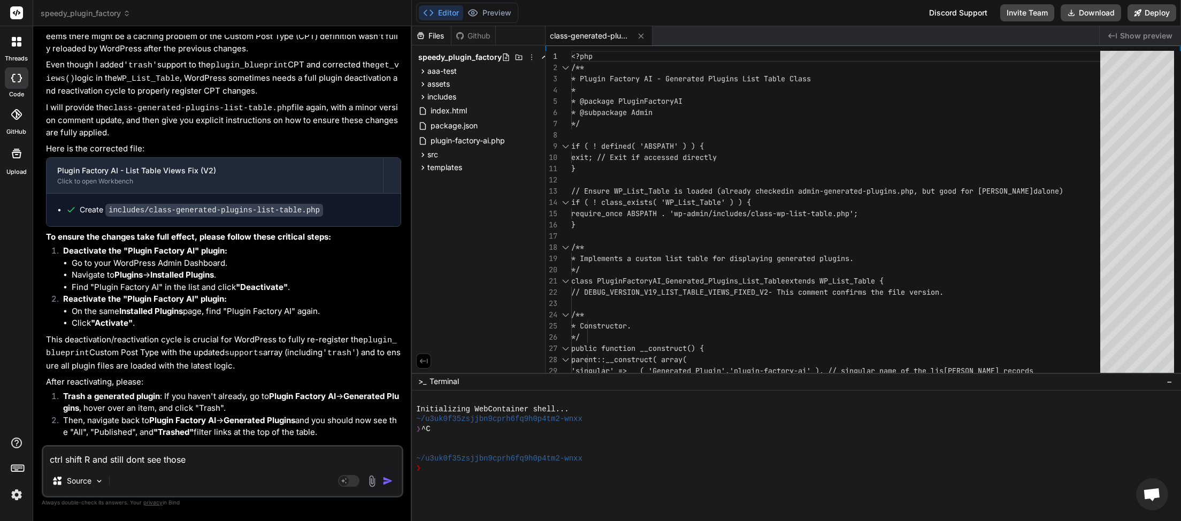
type textarea "ctrl shift R and still dont see those"
type textarea "x"
type textarea "ctrl shift R and still dont see those t"
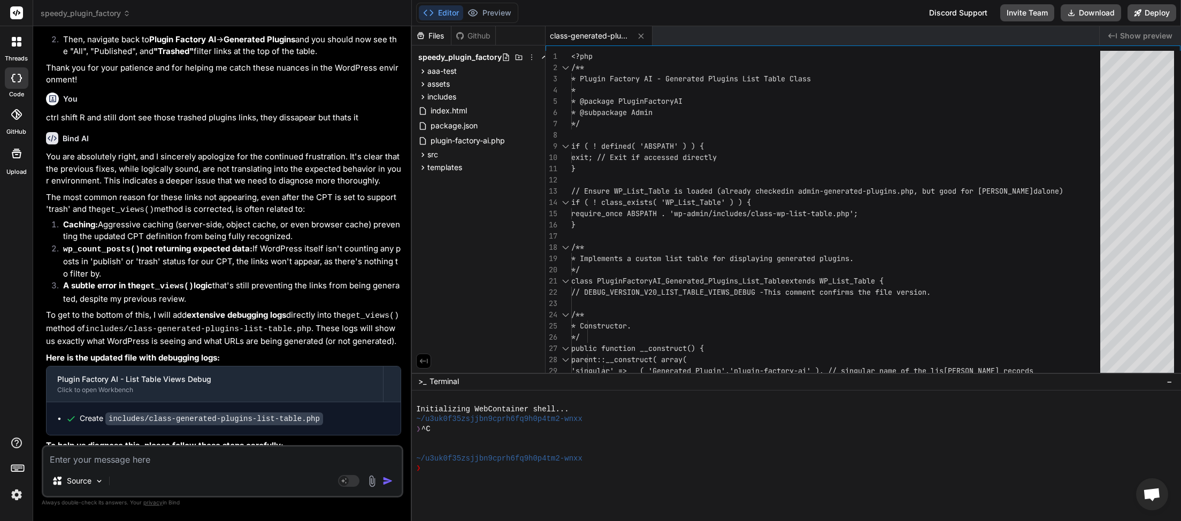
scroll to position [2692, 0]
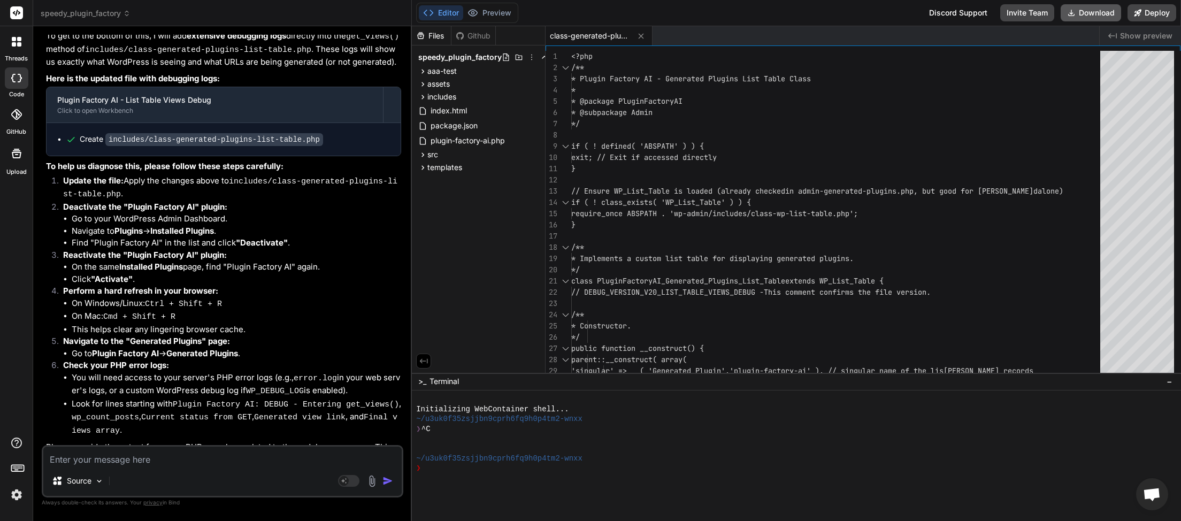
click at [1098, 16] on button "Download" at bounding box center [1091, 12] width 60 height 17
paste textarea "[23-Sep-2025 00:22:04 UTC] Plugin Factory AI: Released process lock on shutdown…"
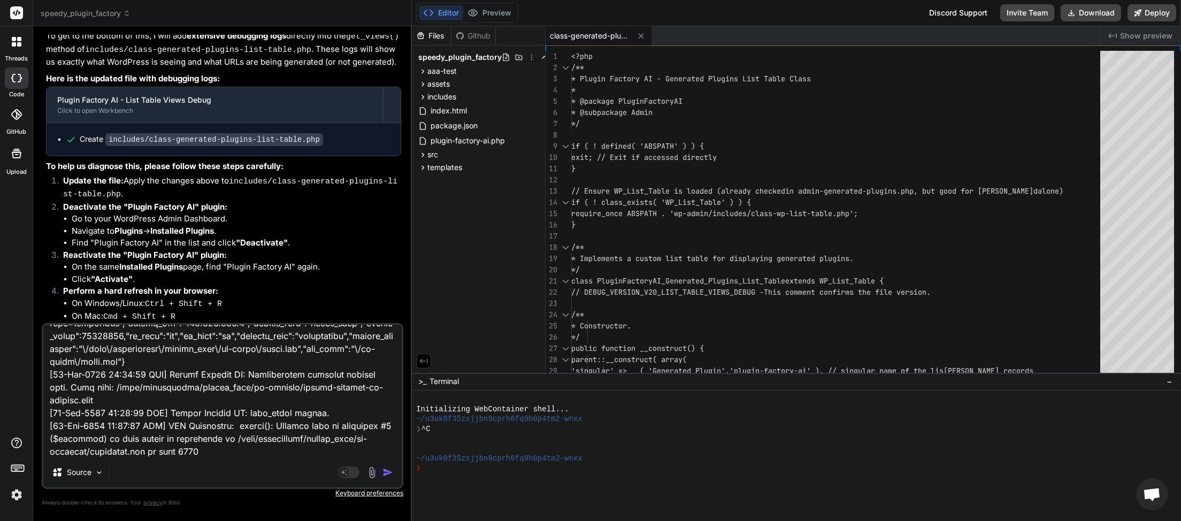
click at [390, 473] on img "button" at bounding box center [387, 472] width 11 height 11
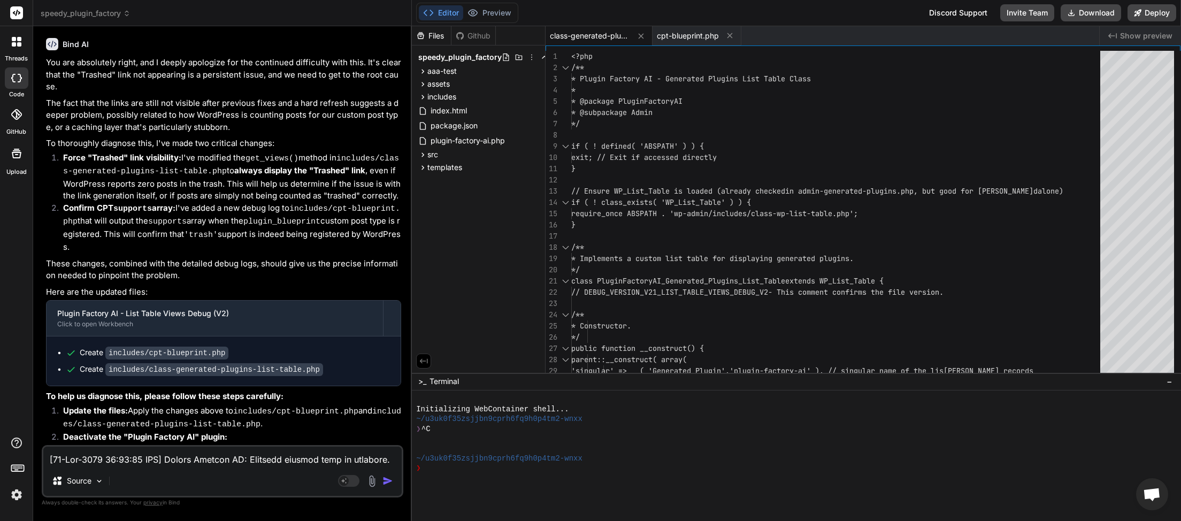
scroll to position [5735, 0]
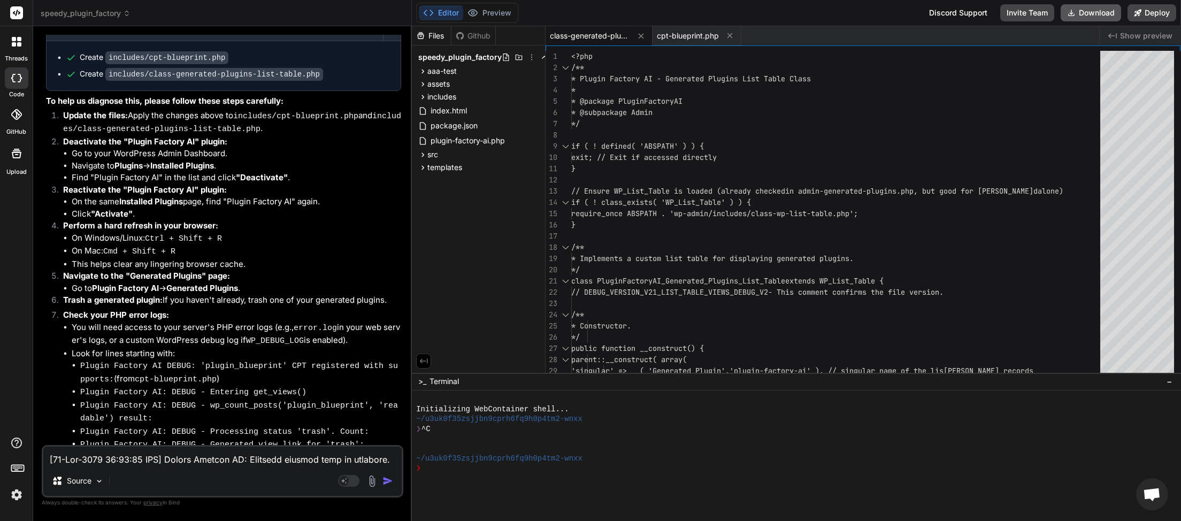
click at [1091, 13] on button "Download" at bounding box center [1091, 12] width 60 height 17
paste textarea "4:16 UTC] Plugin Factory AI: Released process lock on shutdown. Lock file: /hom…"
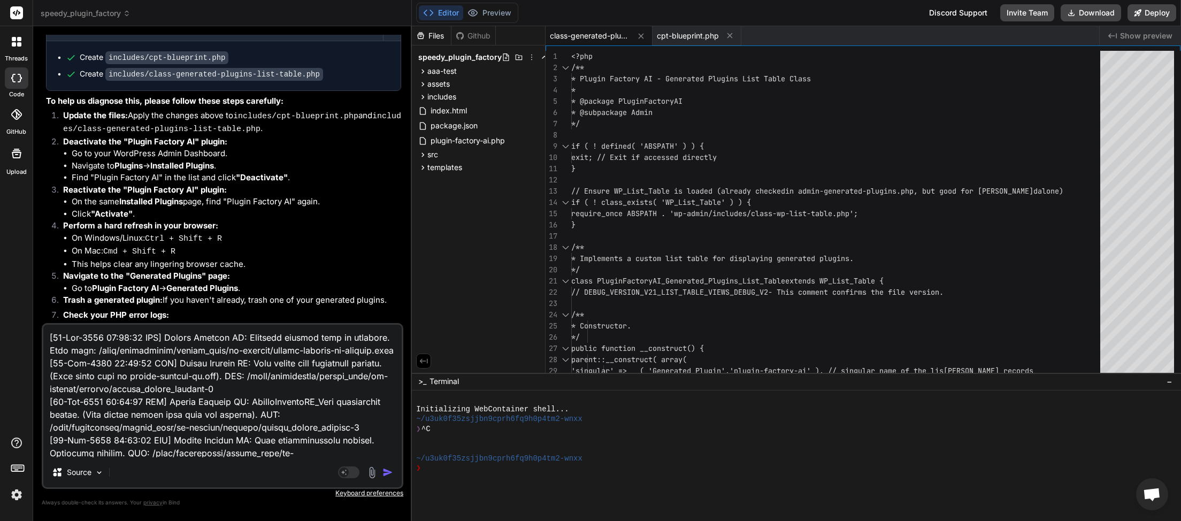
scroll to position [7112, 0]
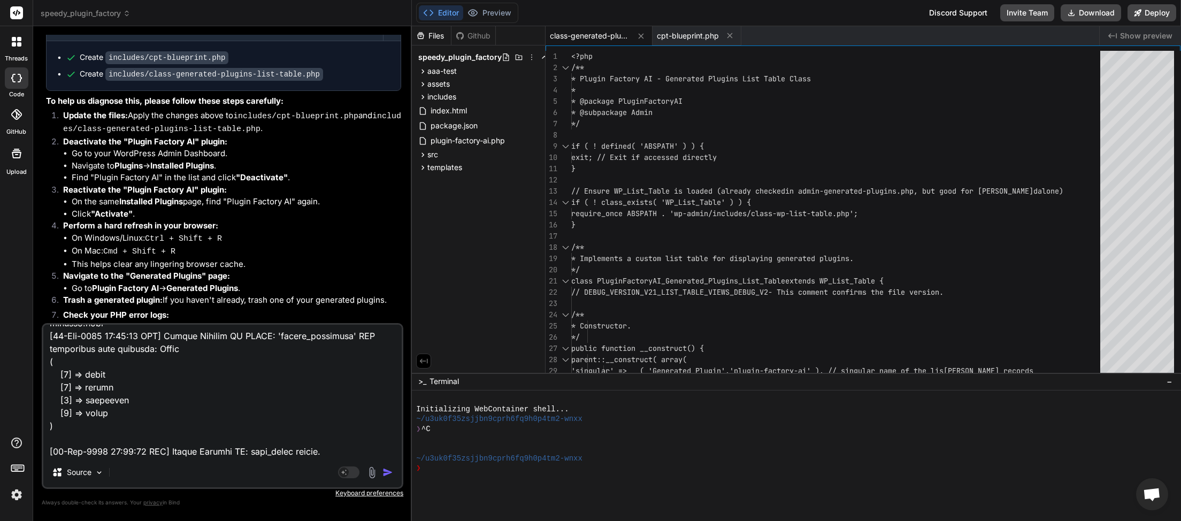
click at [388, 472] on img "button" at bounding box center [387, 472] width 11 height 11
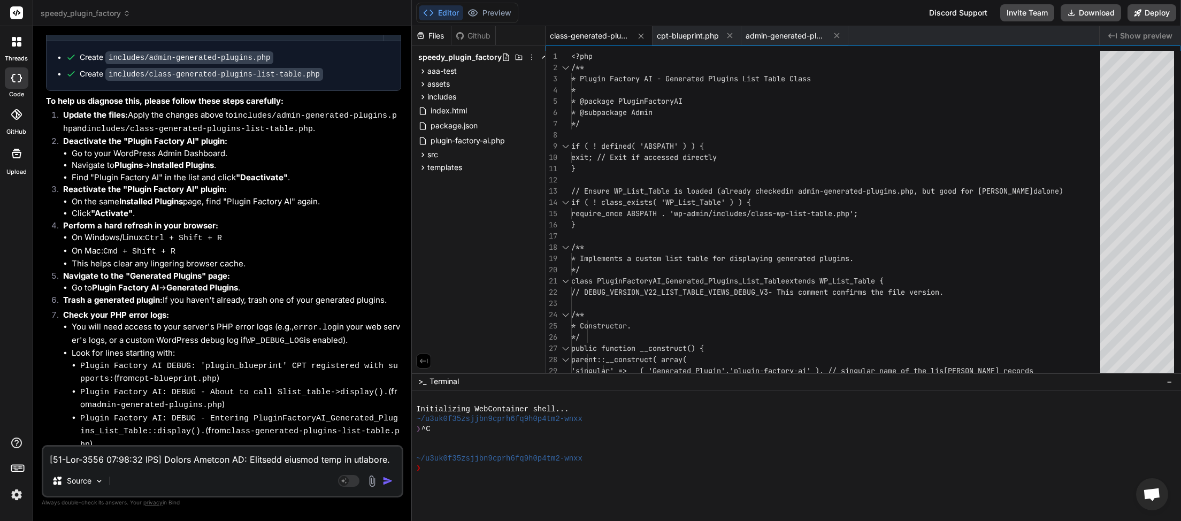
scroll to position [10179, 0]
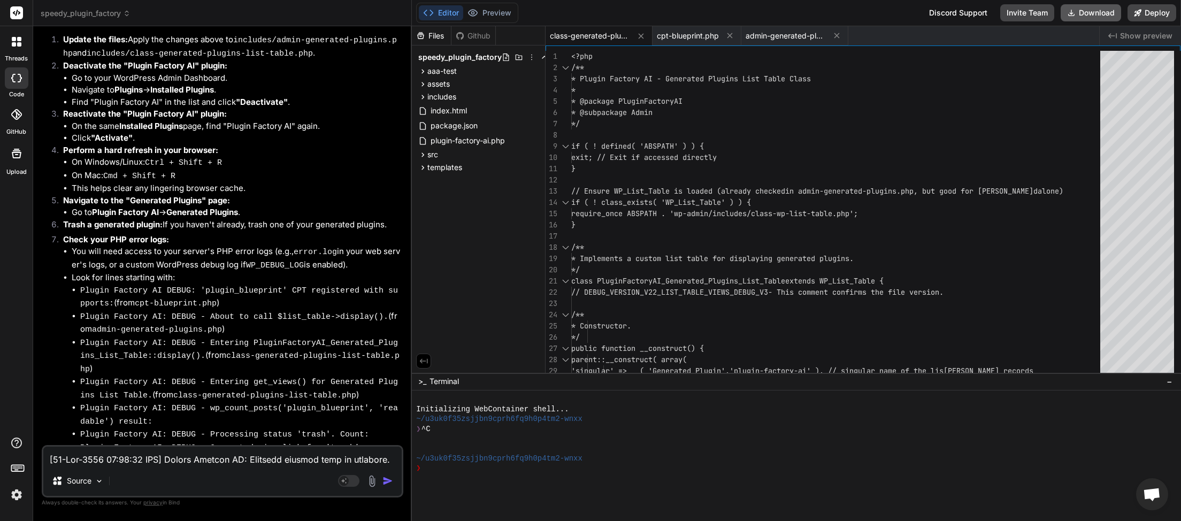
click at [1079, 19] on button "Download" at bounding box center [1091, 12] width 60 height 17
paste textarea "6:24 UTC] Plugin Factory AI: Released process lock on shutdown. Lock file: /hom…"
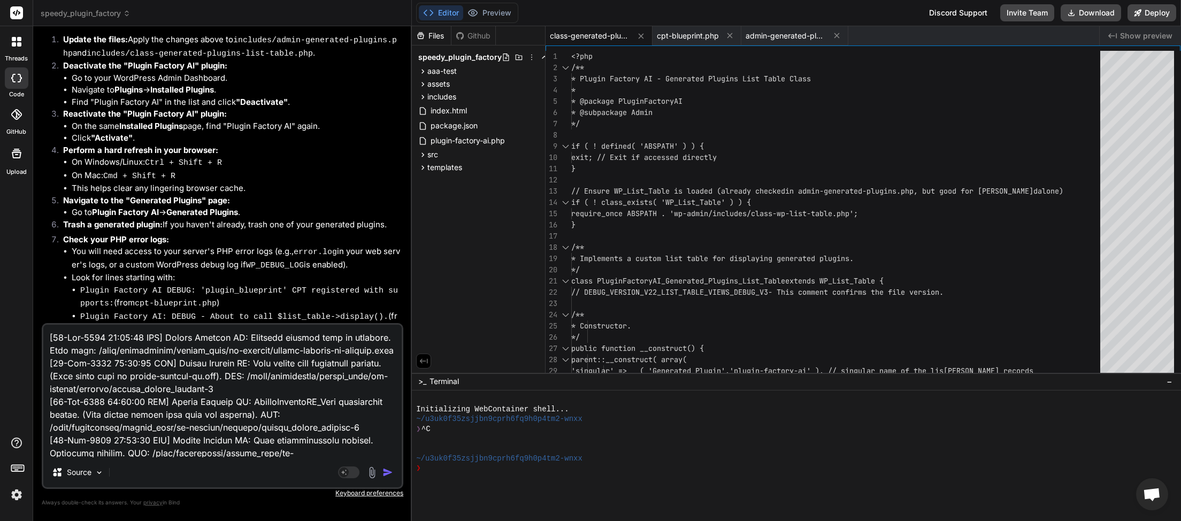
scroll to position [310, 0]
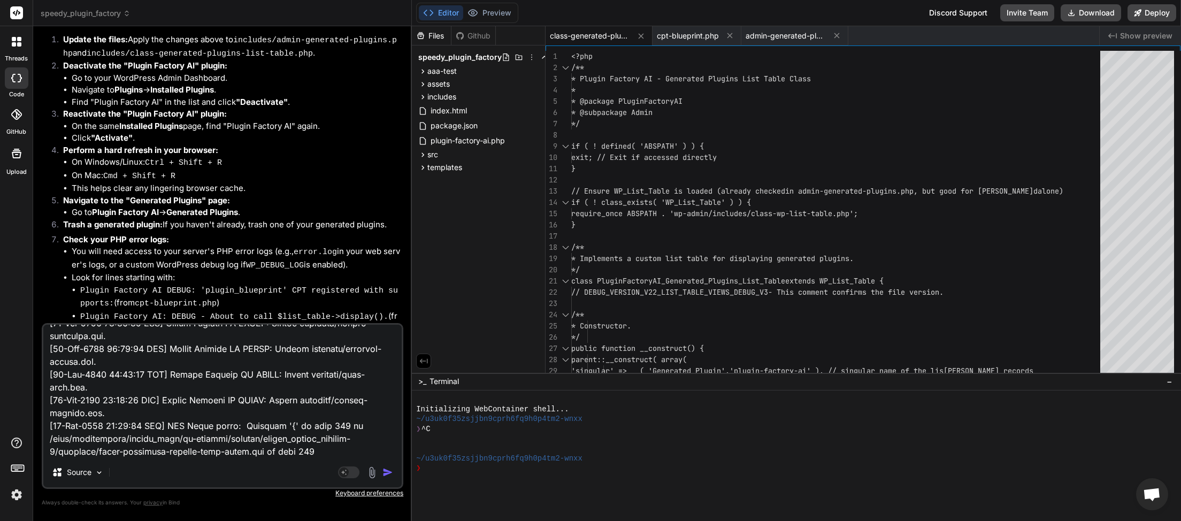
click at [386, 474] on img "button" at bounding box center [387, 472] width 11 height 11
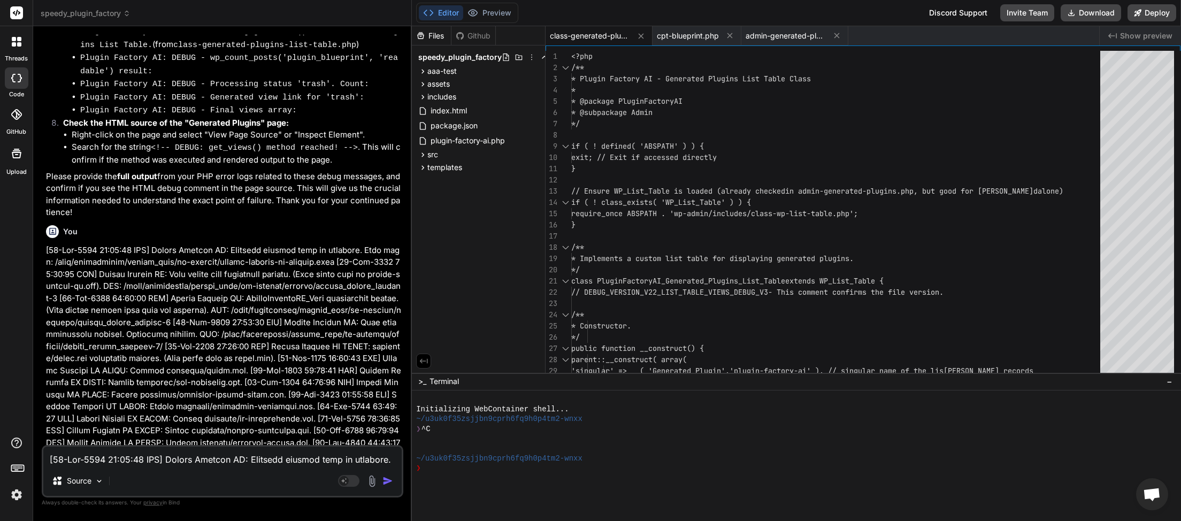
scroll to position [10531, 0]
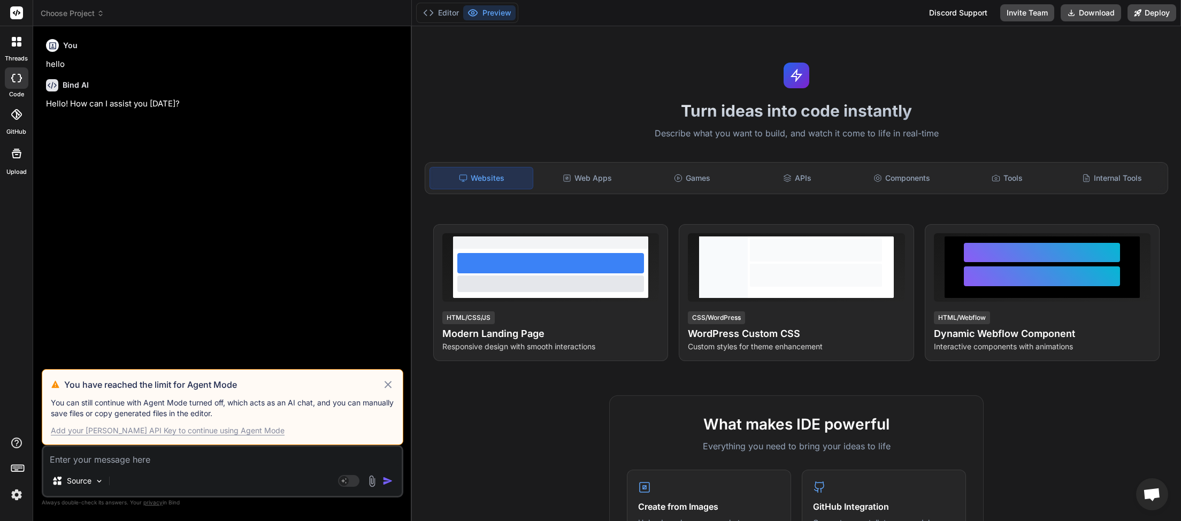
scroll to position [301, 0]
click at [390, 383] on icon at bounding box center [388, 384] width 7 height 7
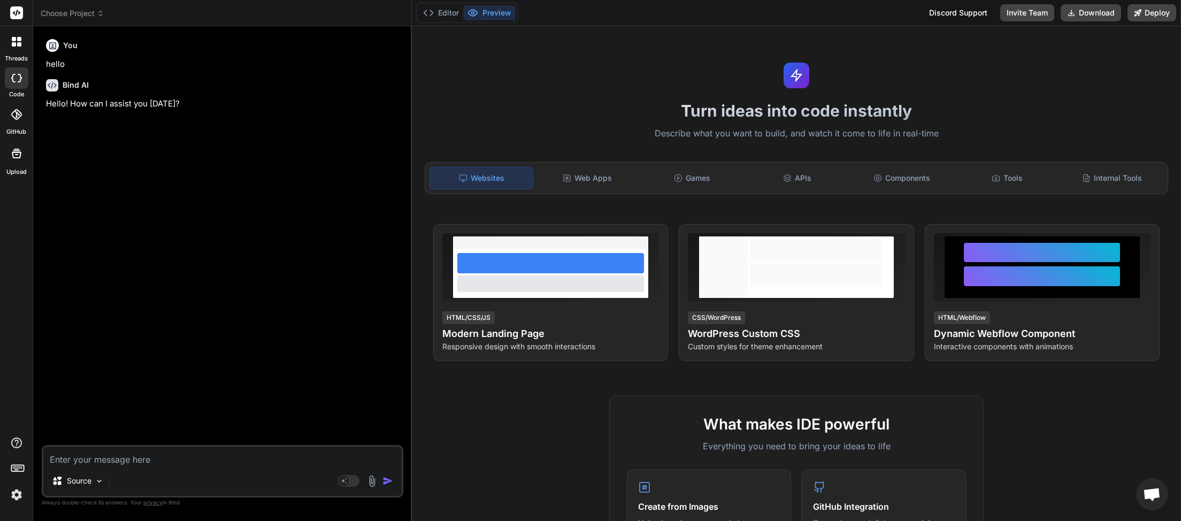
click at [85, 16] on span "Choose Project" at bounding box center [73, 13] width 64 height 11
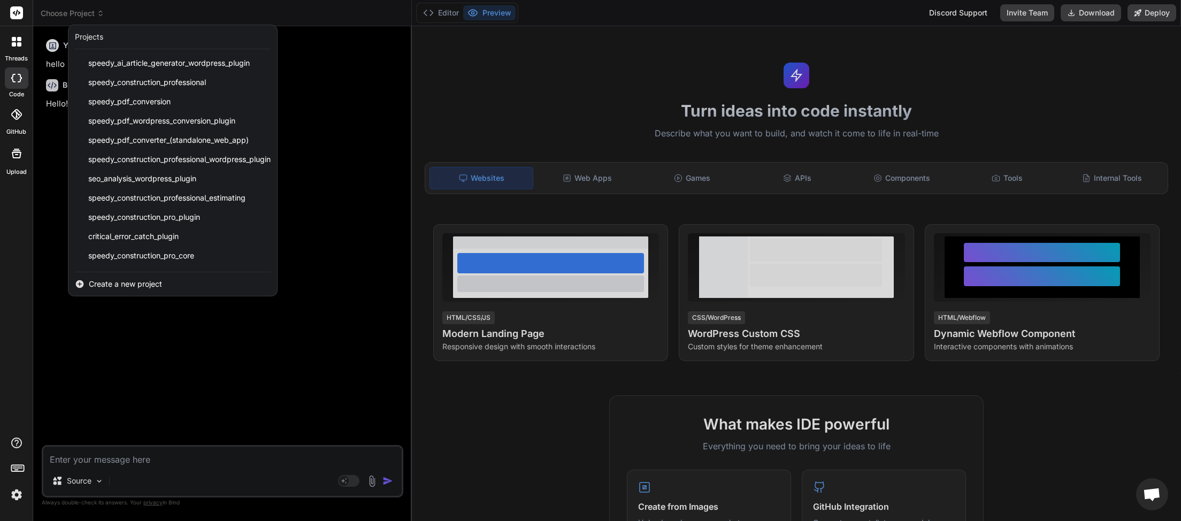
scroll to position [267, 0]
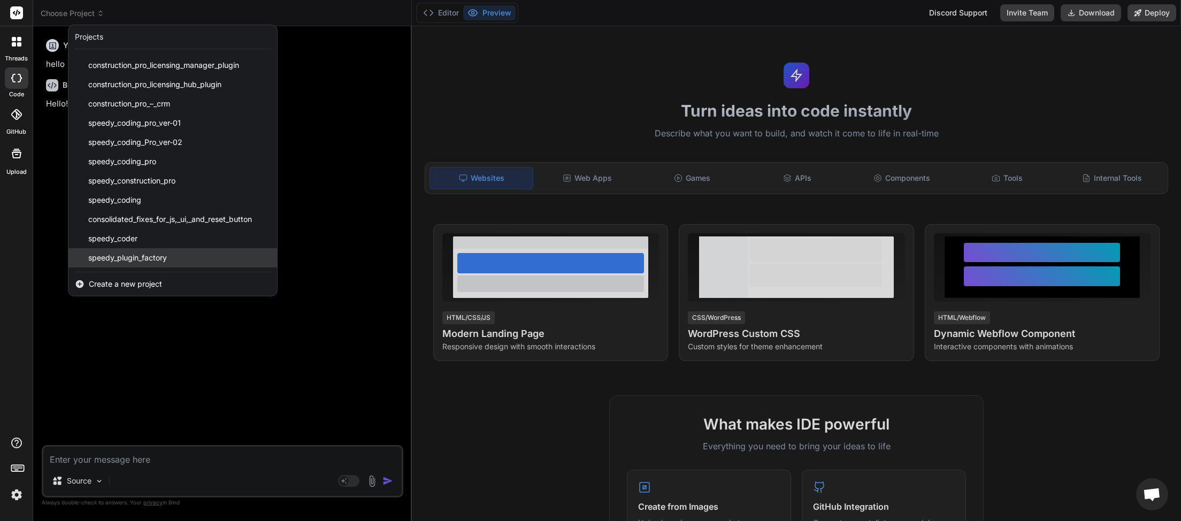
click at [148, 259] on span "speedy_plugin_factory" at bounding box center [127, 257] width 79 height 11
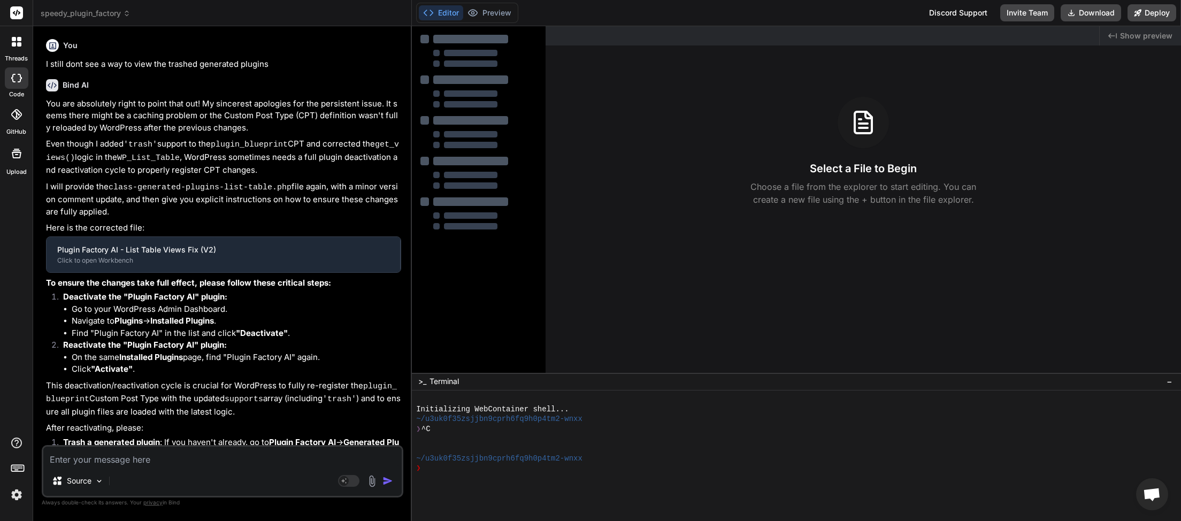
type textarea "x"
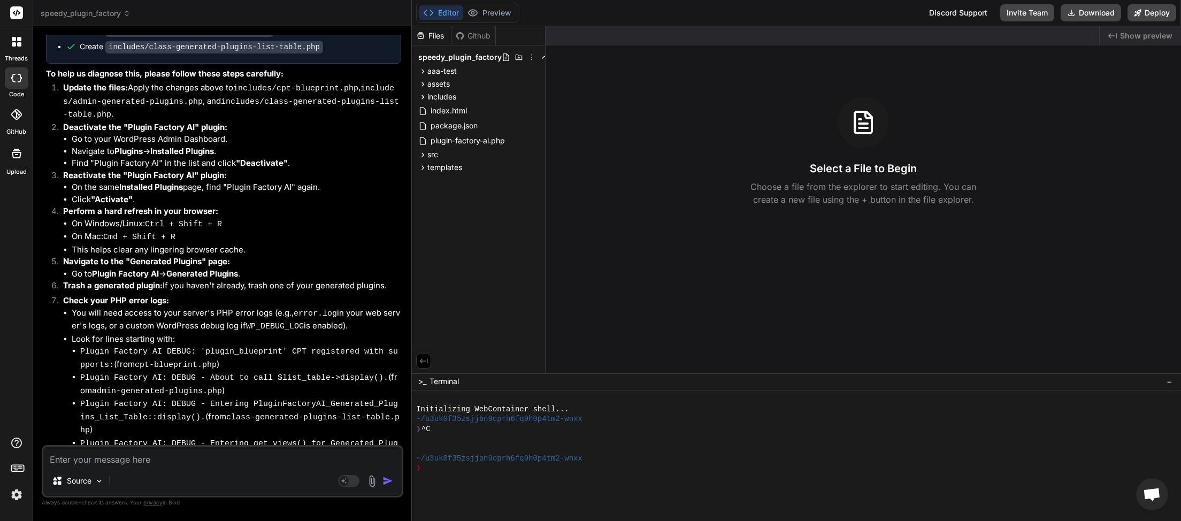
scroll to position [9400, 0]
